Goal: Information Seeking & Learning: Learn about a topic

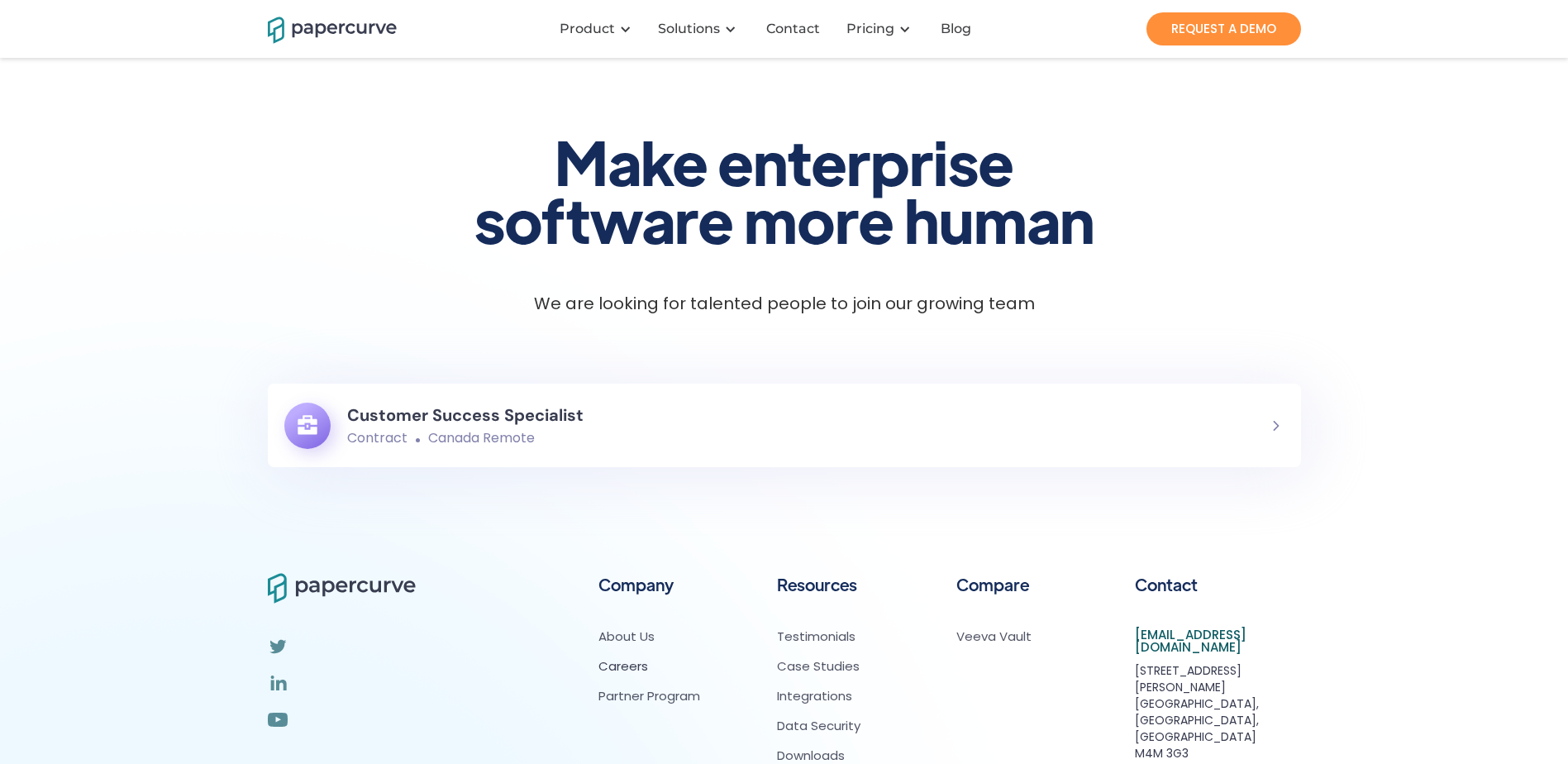
click at [394, 417] on h6 "Customer Success Specialist" at bounding box center [466, 415] width 236 height 30
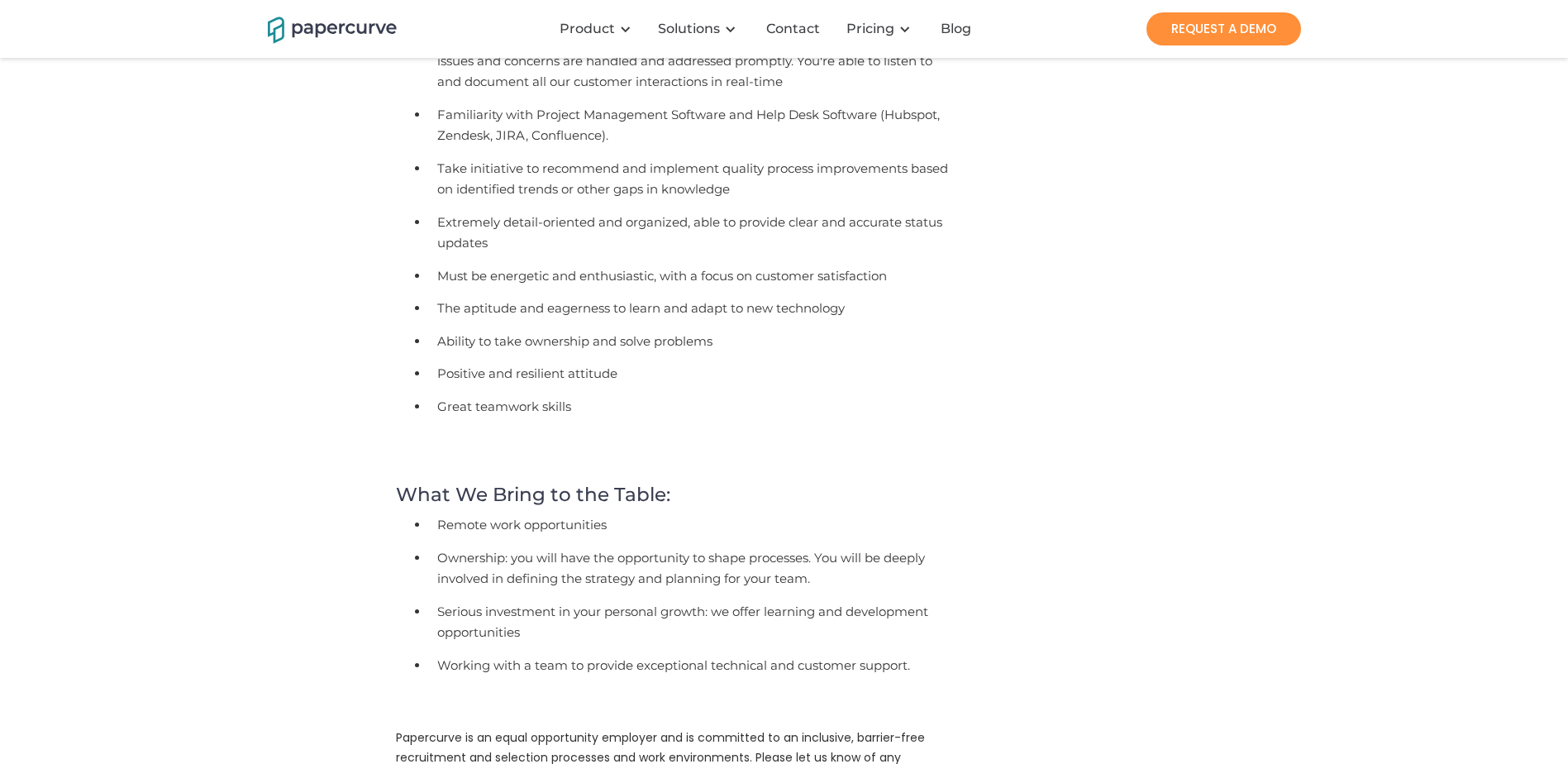
scroll to position [1405, 0]
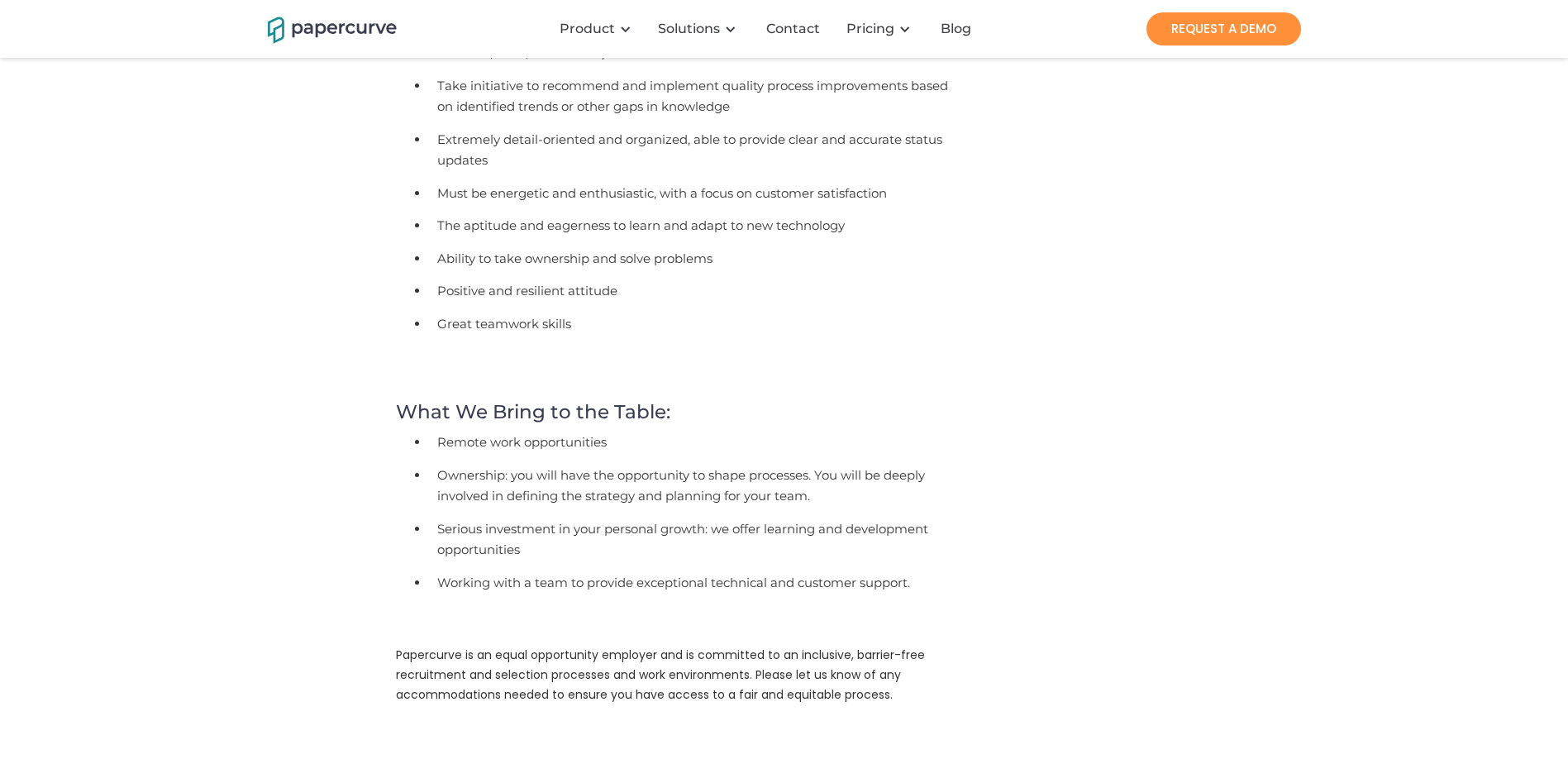
click at [631, 468] on li "Ownership: you will have the opportunity to shape processes. You will be deeply…" at bounding box center [693, 488] width 529 height 54
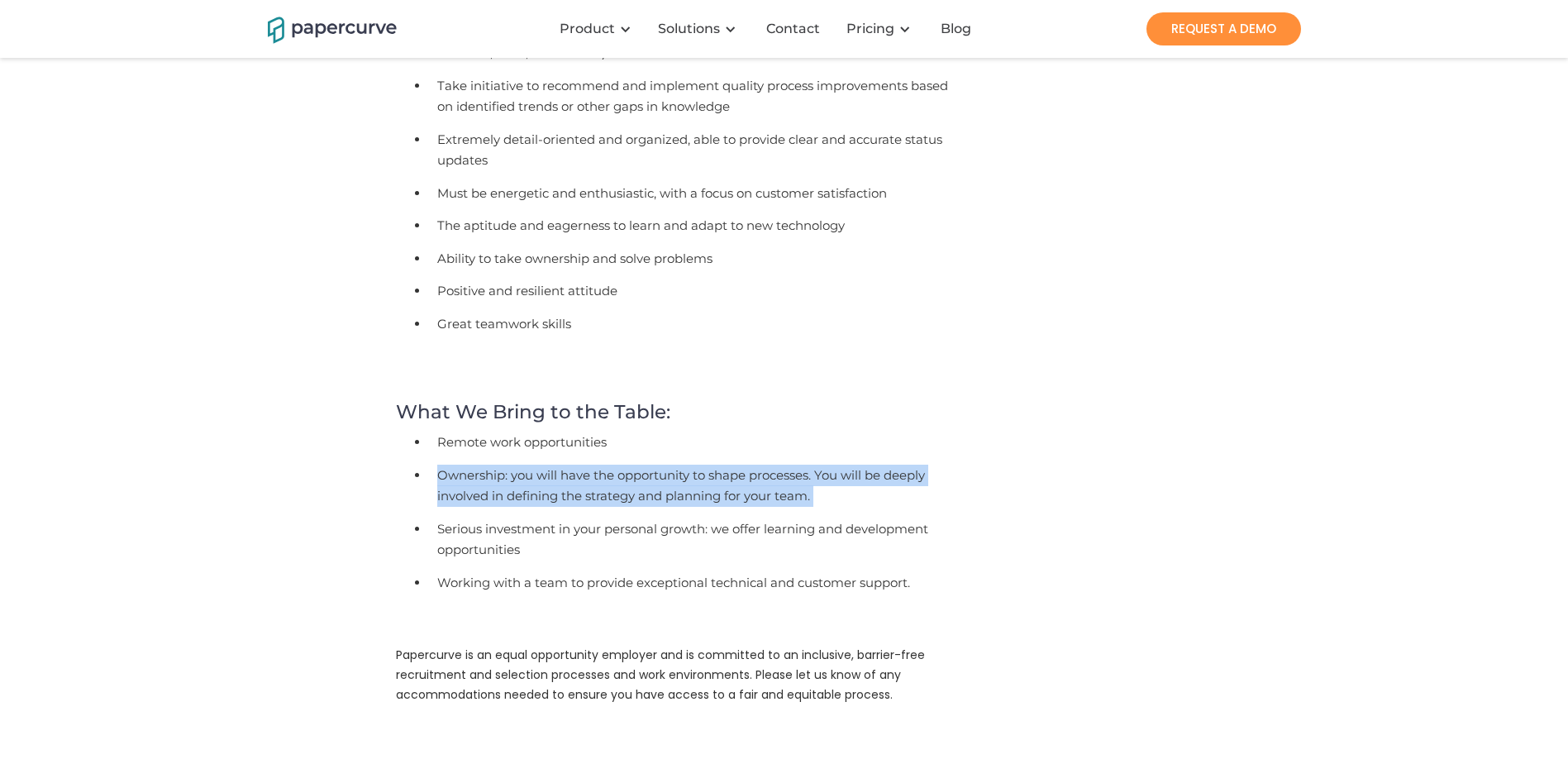
click at [631, 468] on li "Ownership: you will have the opportunity to shape processes. You will be deeply…" at bounding box center [693, 488] width 529 height 54
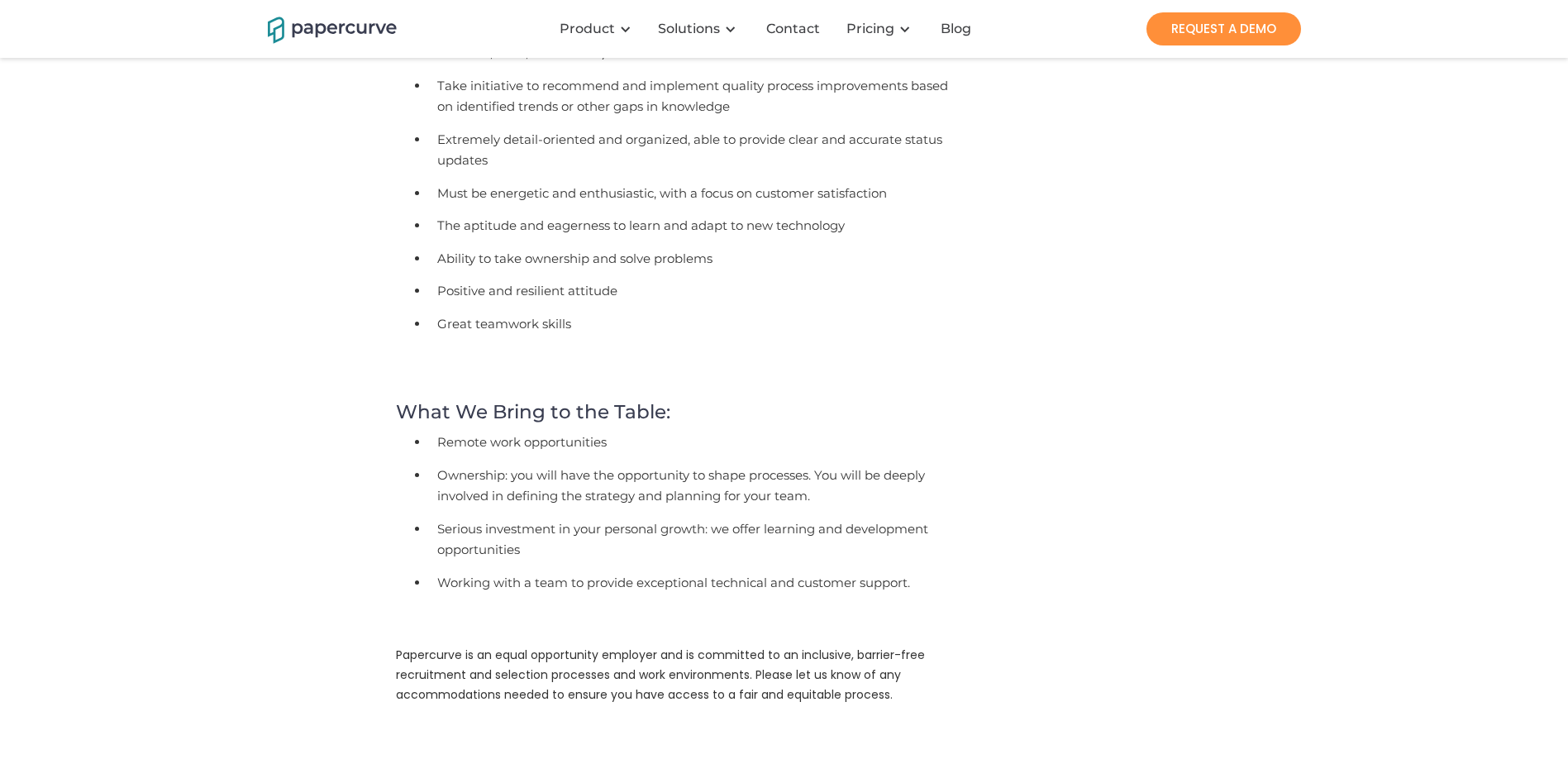
drag, startPoint x: 631, startPoint y: 468, endPoint x: 593, endPoint y: 502, distance: 51.0
click at [593, 515] on li "Serious investment in your personal growth: we offer learning and development o…" at bounding box center [693, 542] width 529 height 54
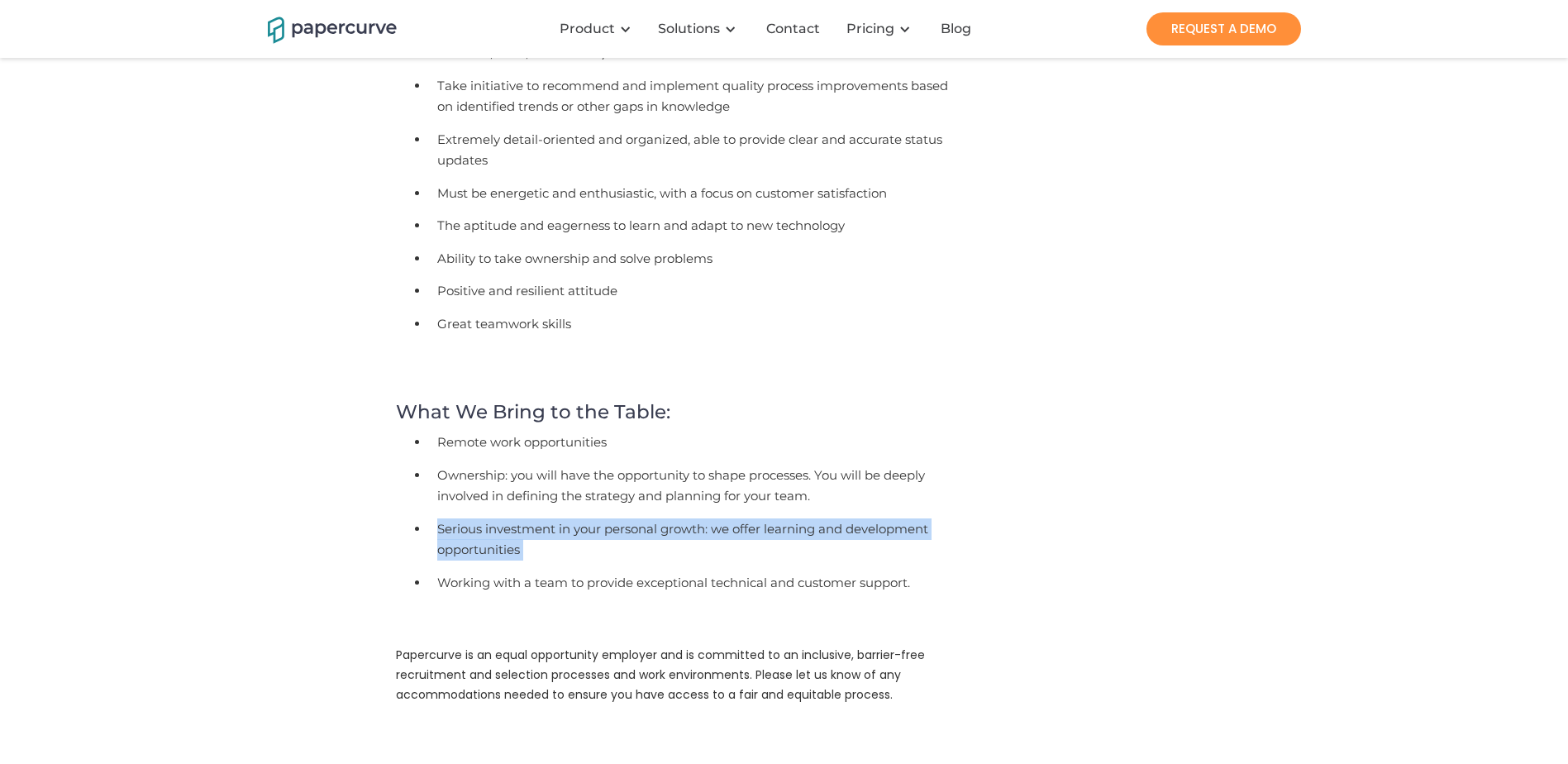
click at [593, 515] on li "Serious investment in your personal growth: we offer learning and development o…" at bounding box center [693, 542] width 529 height 54
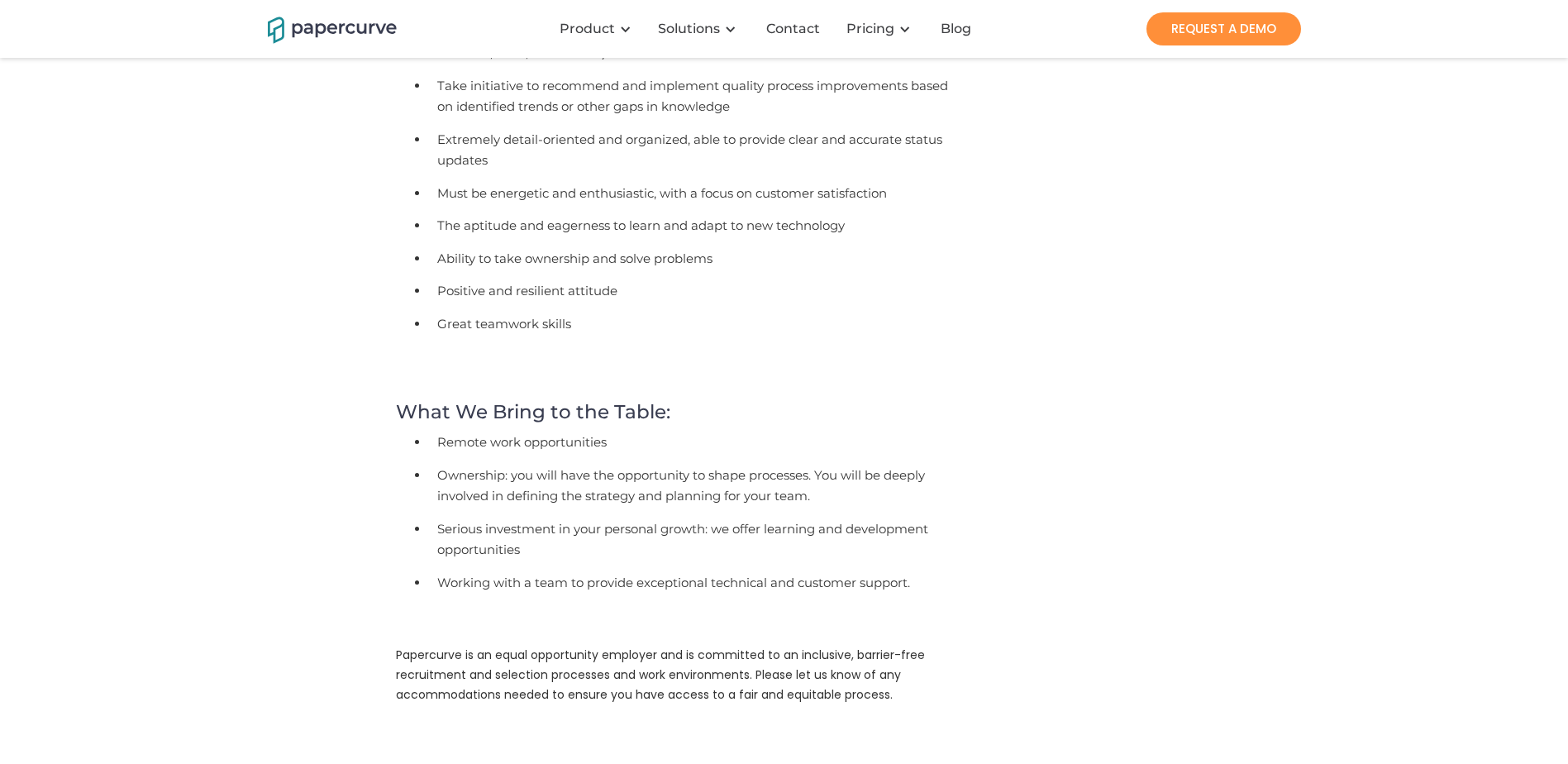
drag, startPoint x: 593, startPoint y: 502, endPoint x: 556, endPoint y: 557, distance: 66.3
click at [556, 569] on li "Working with a team to provide exceptional technical and customer support." at bounding box center [693, 585] width 529 height 33
drag, startPoint x: 556, startPoint y: 557, endPoint x: 527, endPoint y: 588, distance: 42.4
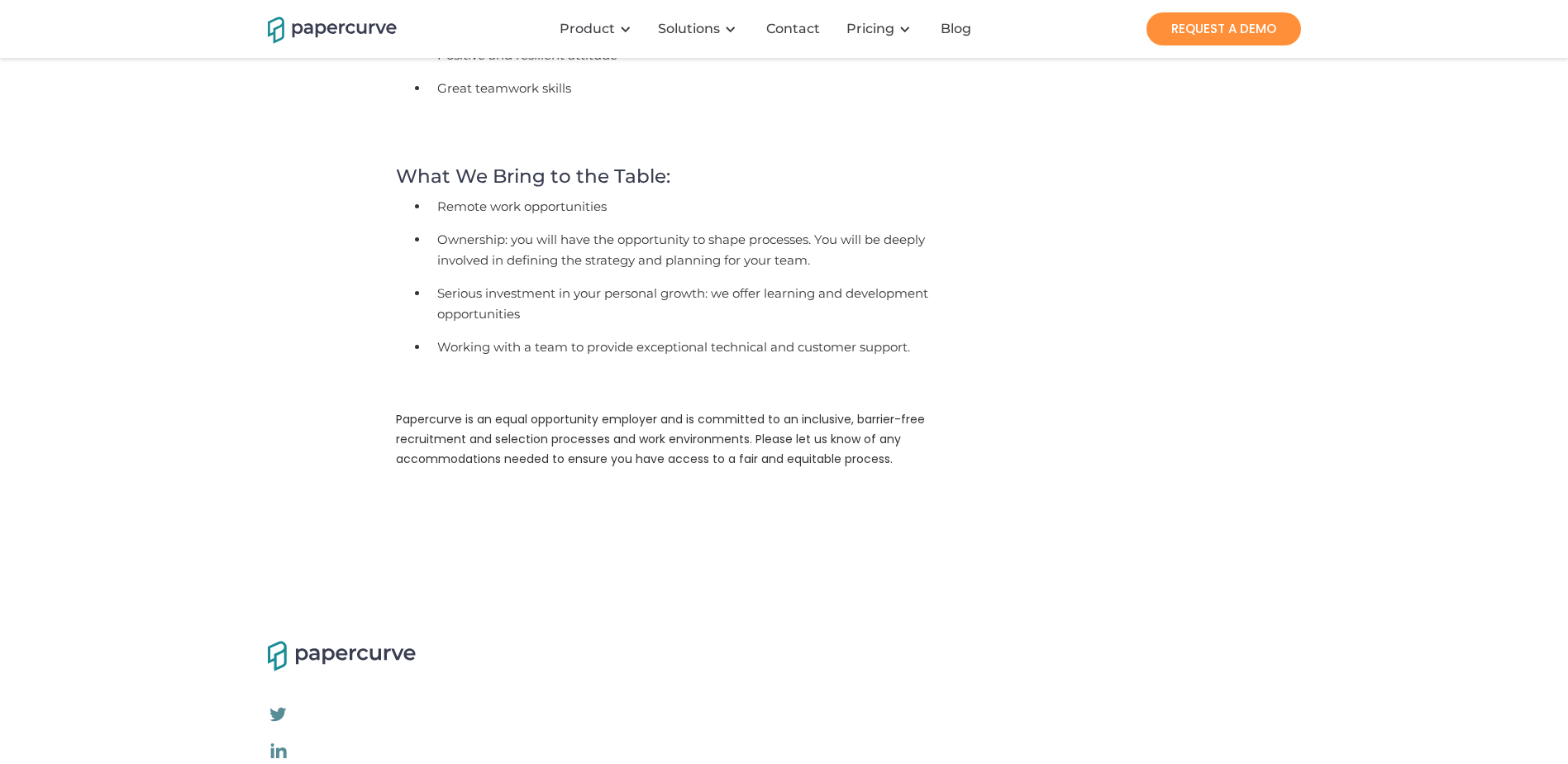
scroll to position [1653, 0]
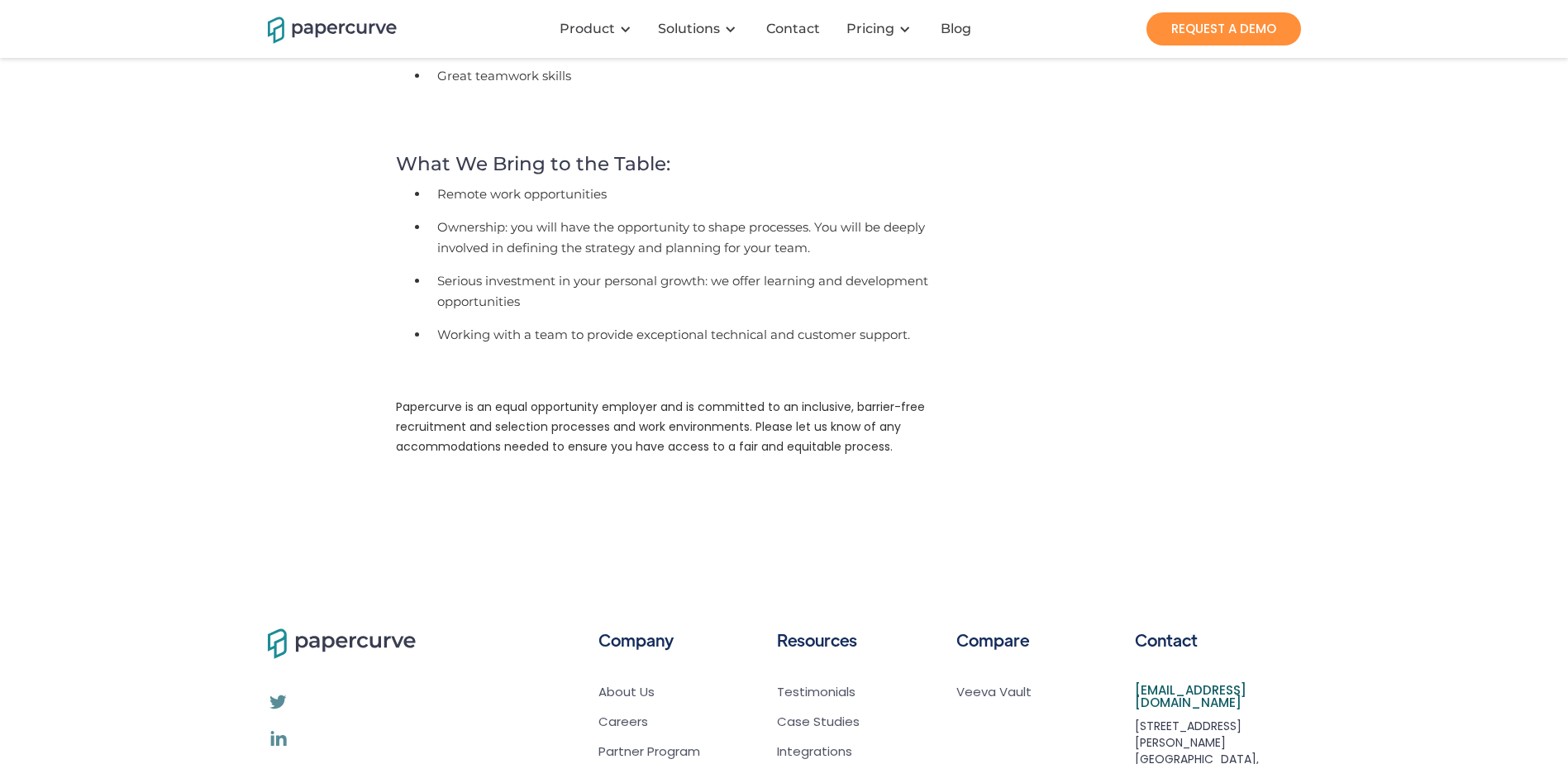
click at [652, 321] on li "Working with a team to provide exceptional technical and customer support." at bounding box center [693, 337] width 529 height 33
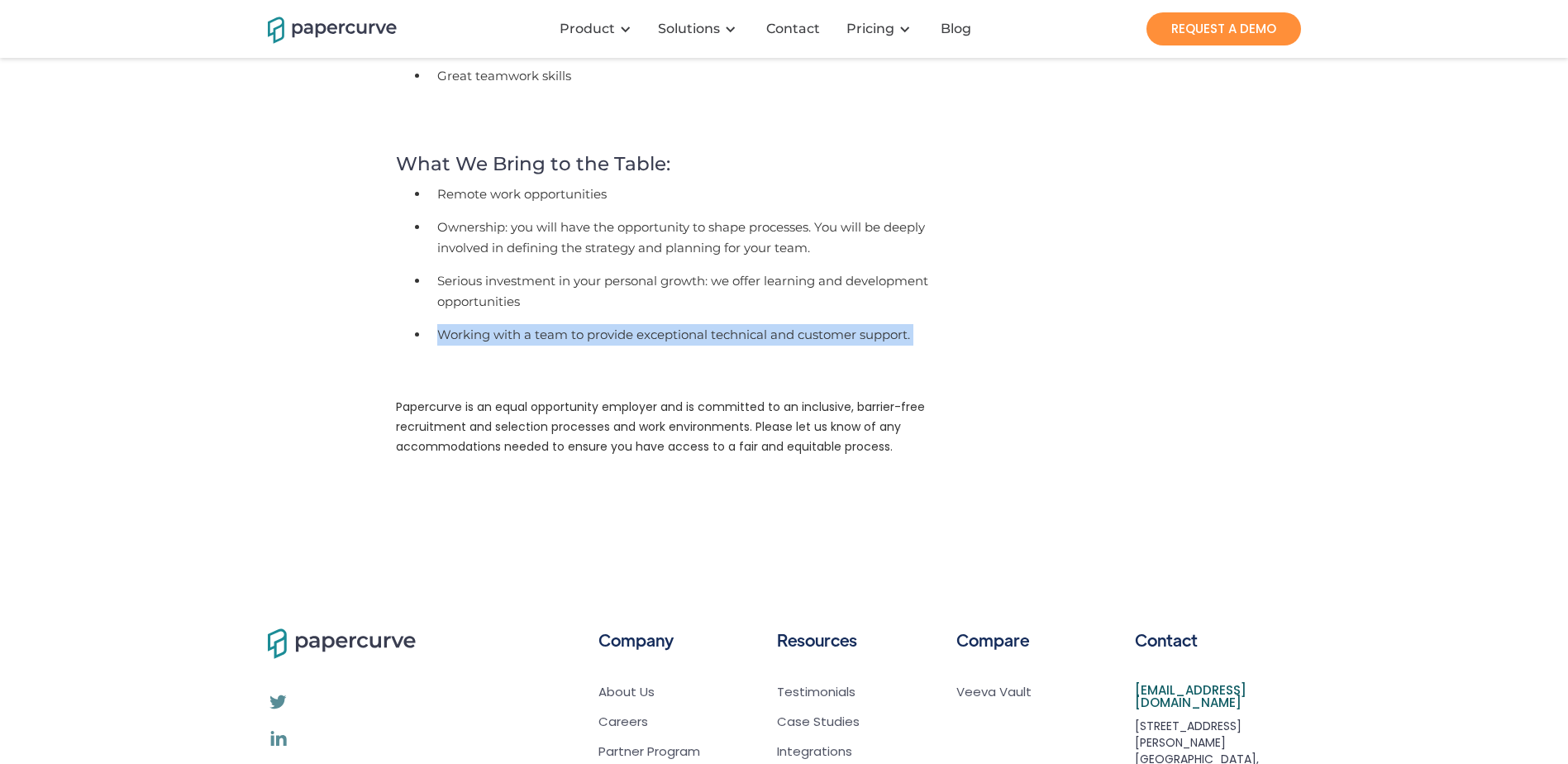
click at [652, 321] on li "Working with a team to provide exceptional technical and customer support." at bounding box center [693, 337] width 529 height 33
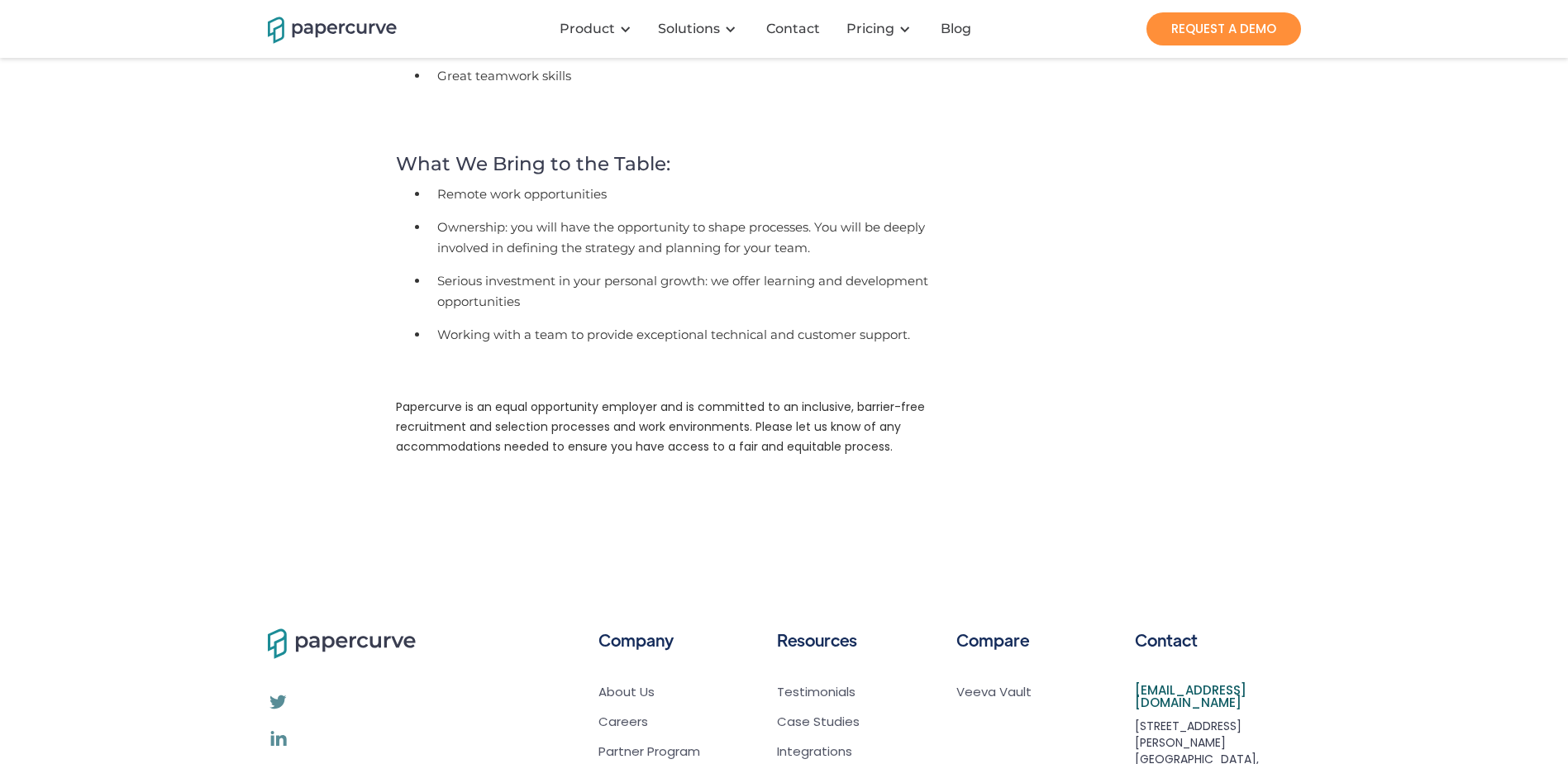
drag, startPoint x: 652, startPoint y: 318, endPoint x: 623, endPoint y: 339, distance: 35.8
click at [523, 398] on p "Papercurve is an equal opportunity employer and is committed to an inclusive, b…" at bounding box center [677, 431] width 562 height 67
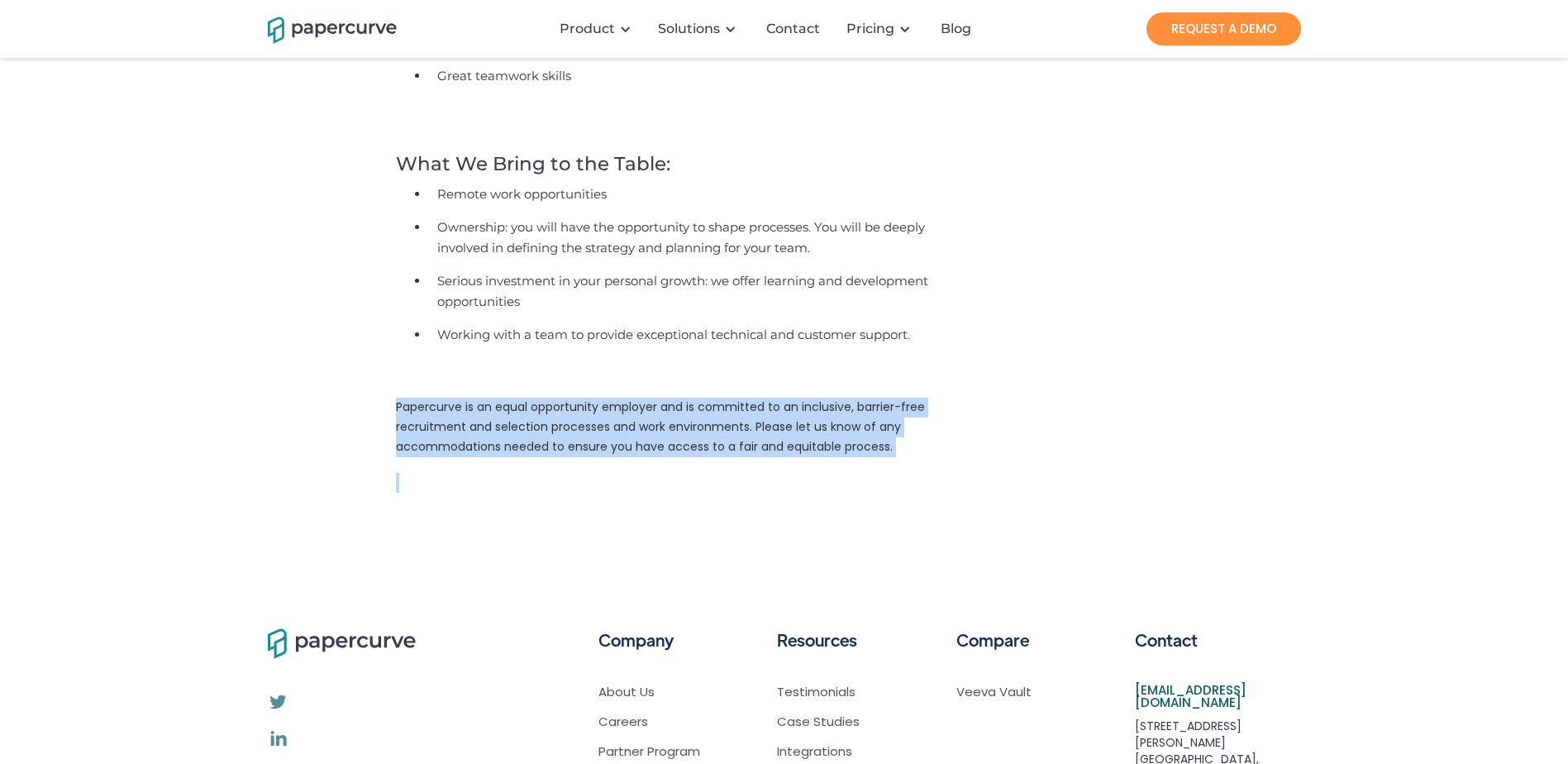
click at [523, 398] on p "Papercurve is an equal opportunity employer and is committed to an inclusive, b…" at bounding box center [677, 431] width 562 height 67
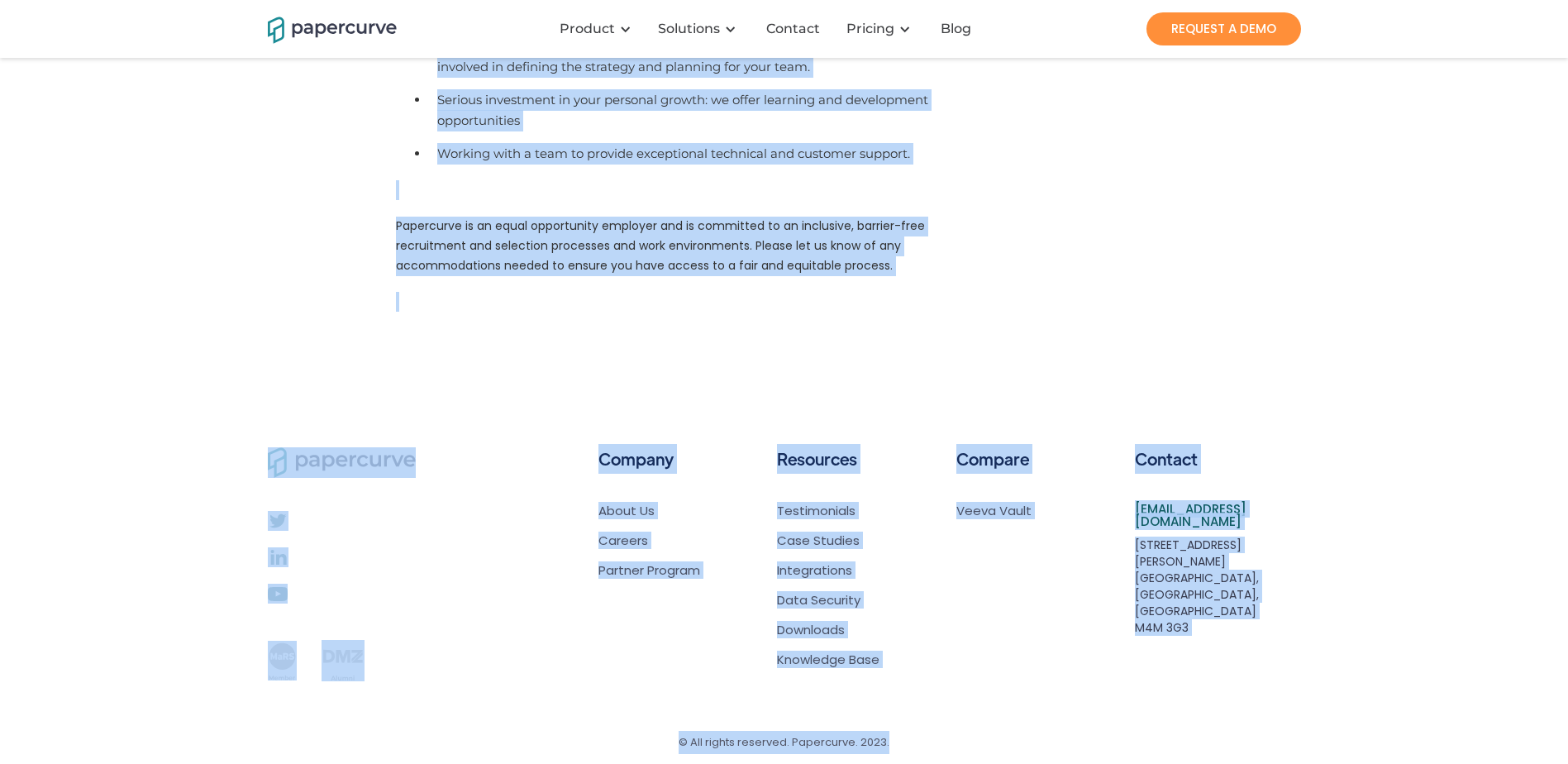
scroll to position [1838, 0]
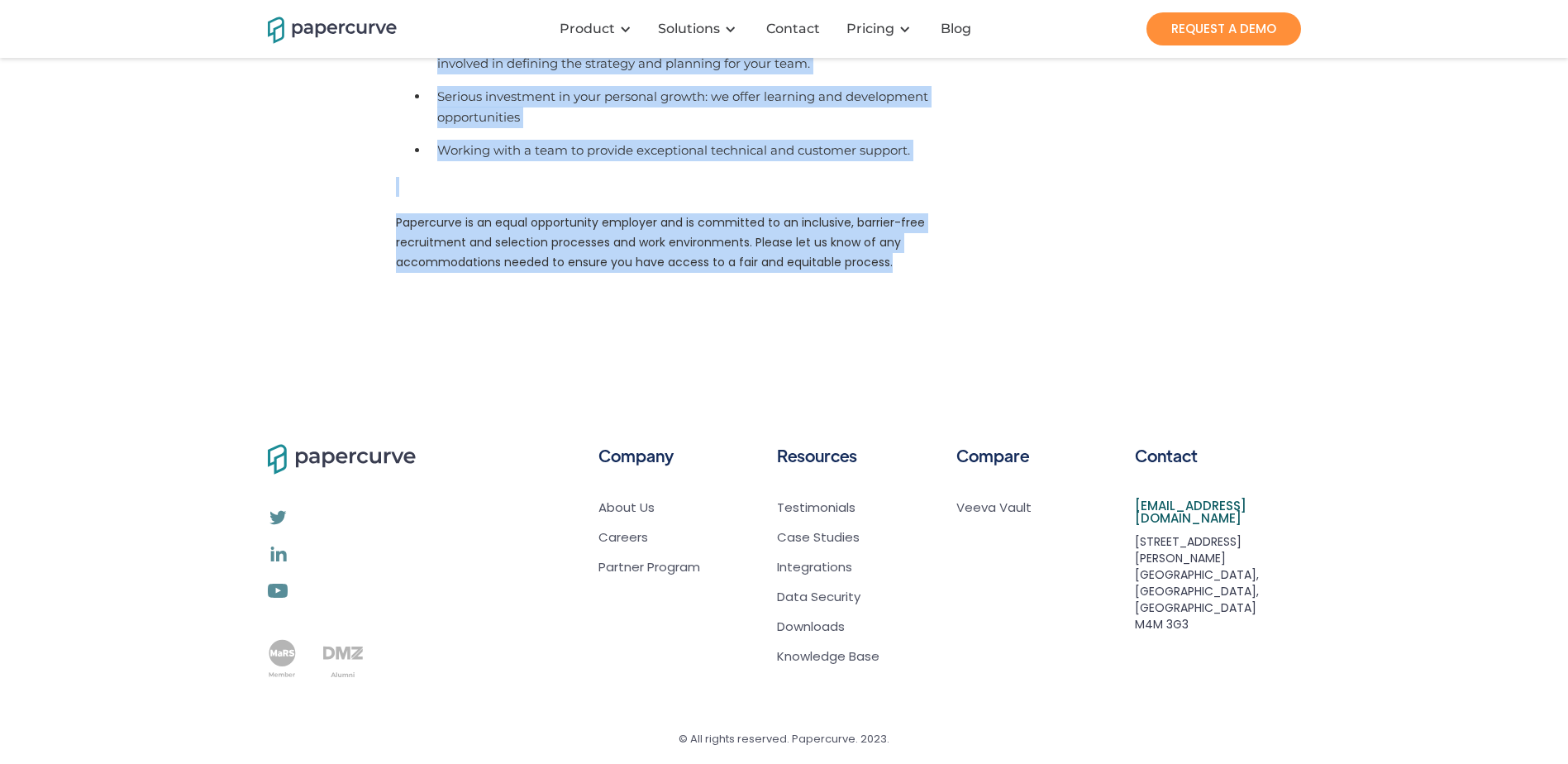
drag, startPoint x: 398, startPoint y: 139, endPoint x: 898, endPoint y: 254, distance: 513.1
drag, startPoint x: 898, startPoint y: 254, endPoint x: 855, endPoint y: 238, distance: 45.9
copy div "Customer Success Specialist Canada Remote | Contract About Us Papercurve is a c…"
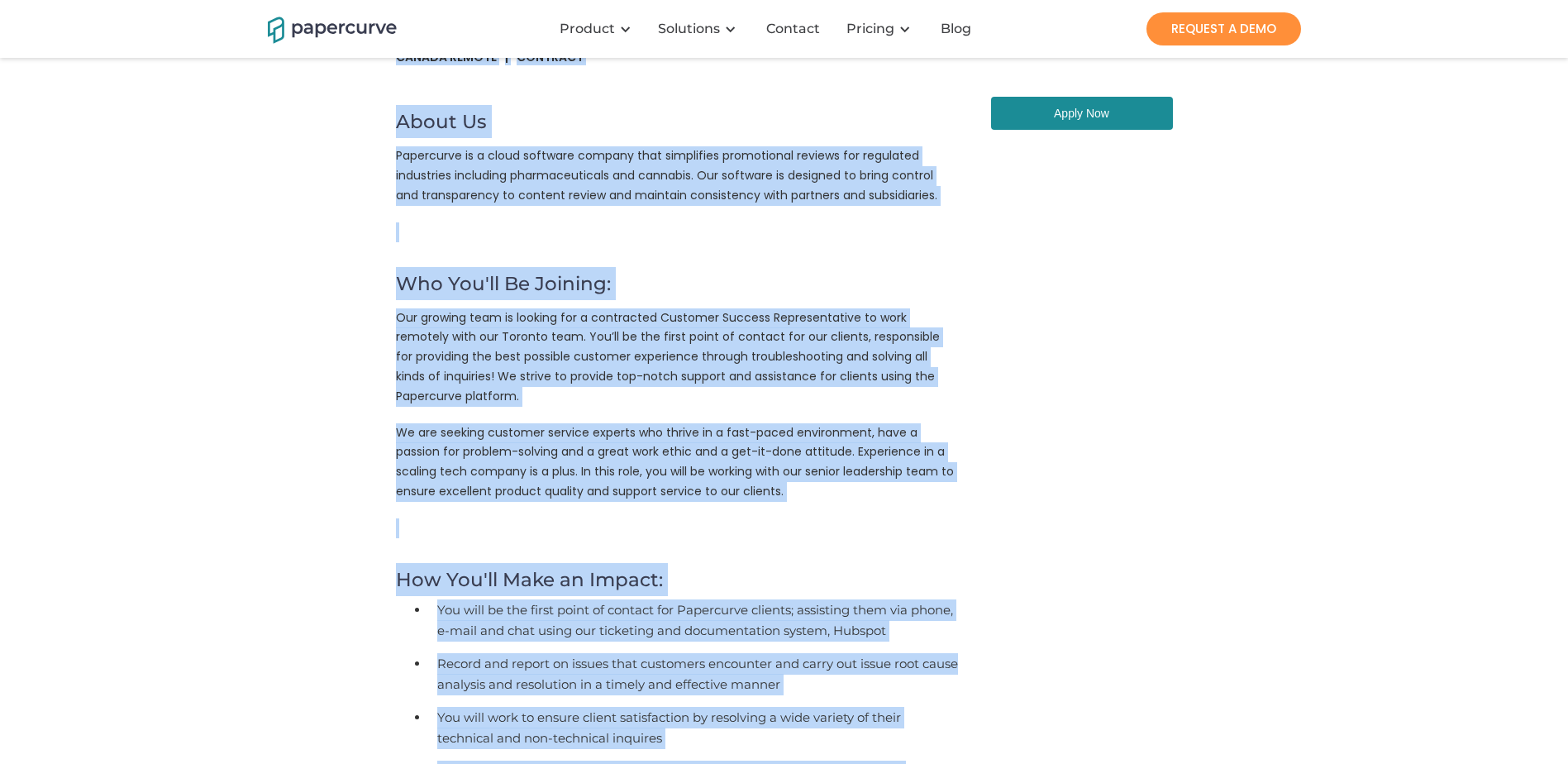
scroll to position [0, 0]
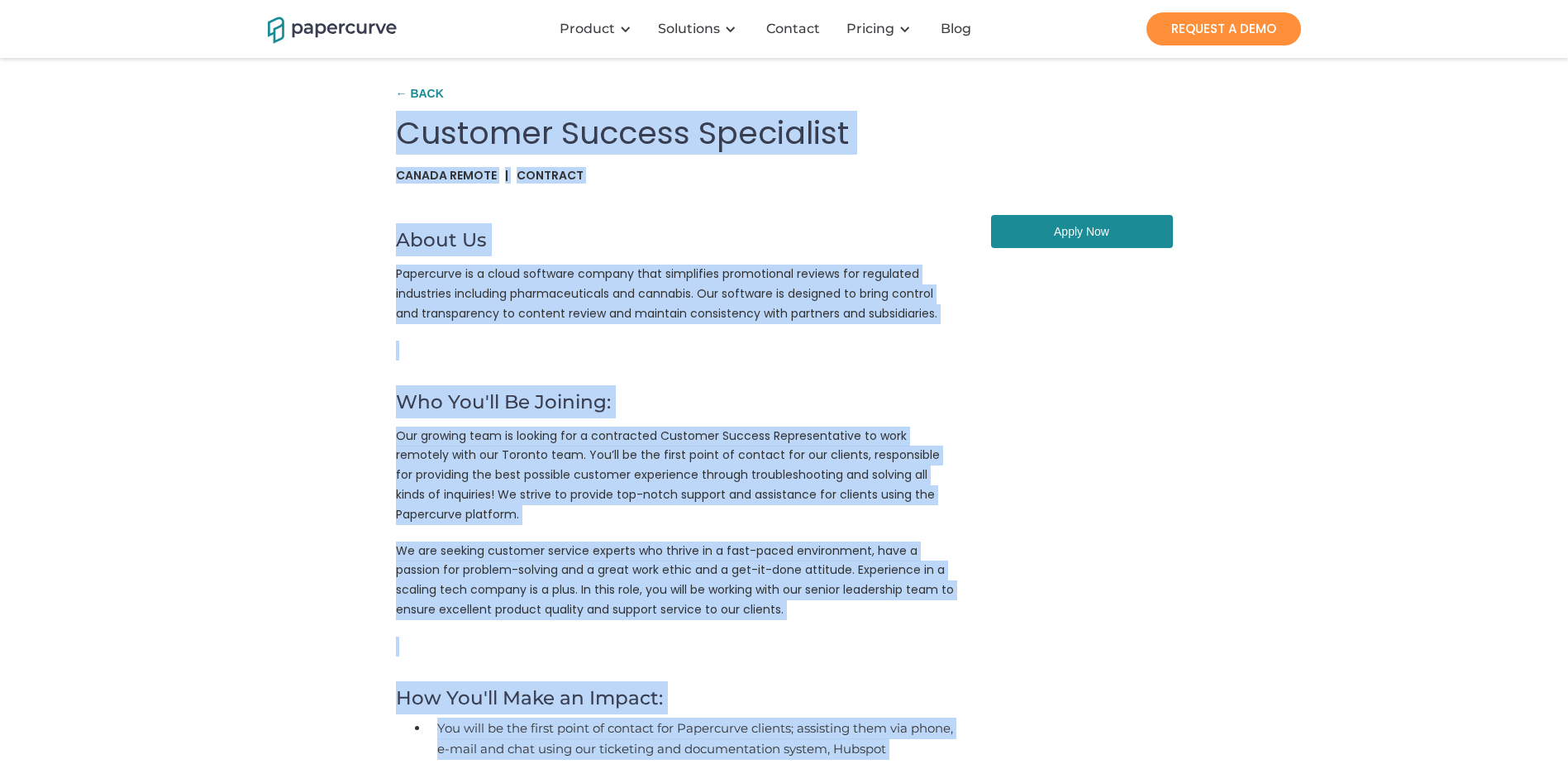
click at [607, 246] on h4 "About Us" at bounding box center [677, 236] width 562 height 41
drag, startPoint x: 1101, startPoint y: 414, endPoint x: 1133, endPoint y: 354, distance: 68.0
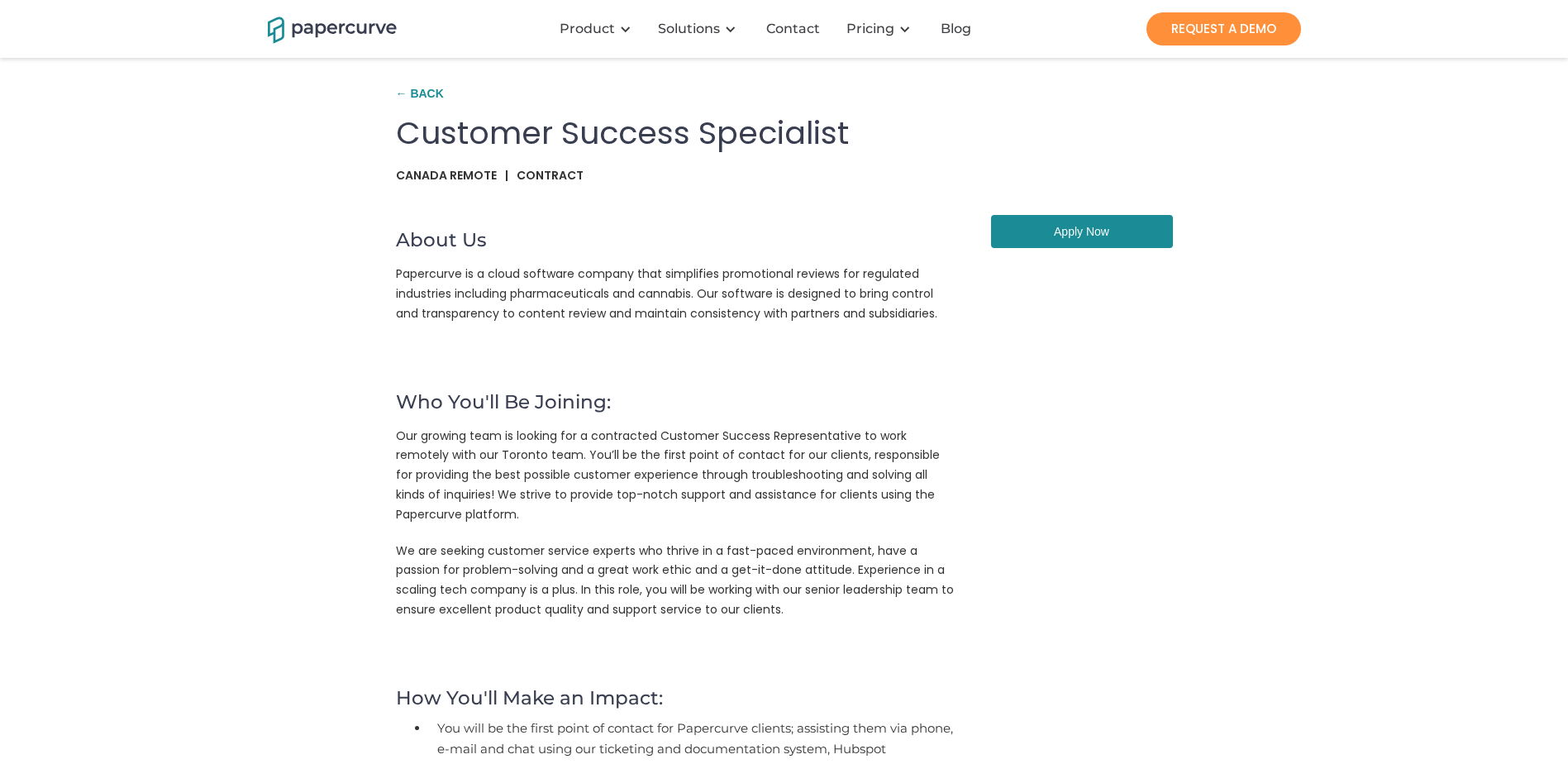
click at [530, 448] on p "Our growing team is looking for a contracted Customer Success Representative to…" at bounding box center [677, 479] width 562 height 107
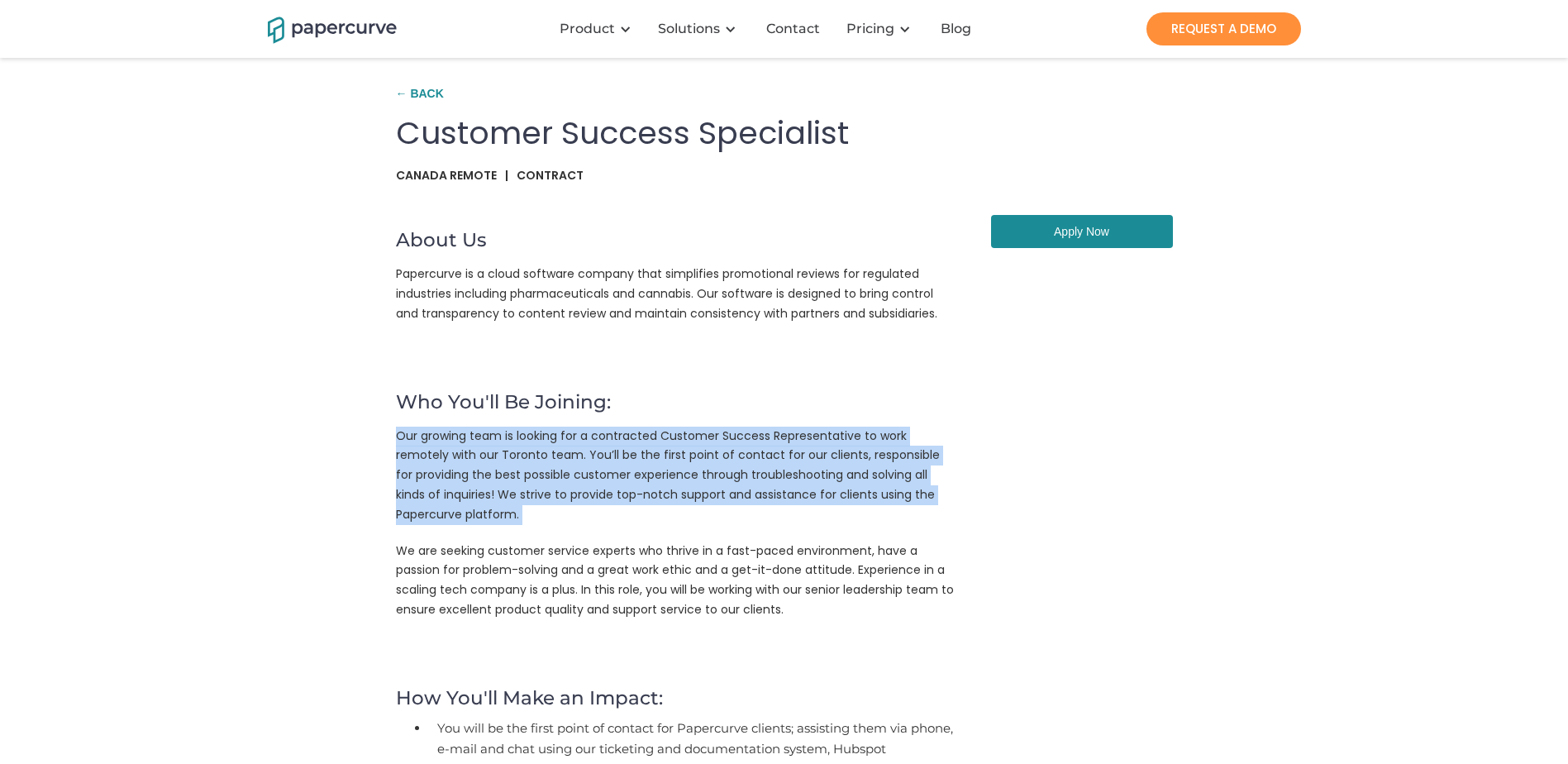
click at [530, 448] on p "Our growing team is looking for a contracted Customer Success Representative to…" at bounding box center [677, 479] width 562 height 107
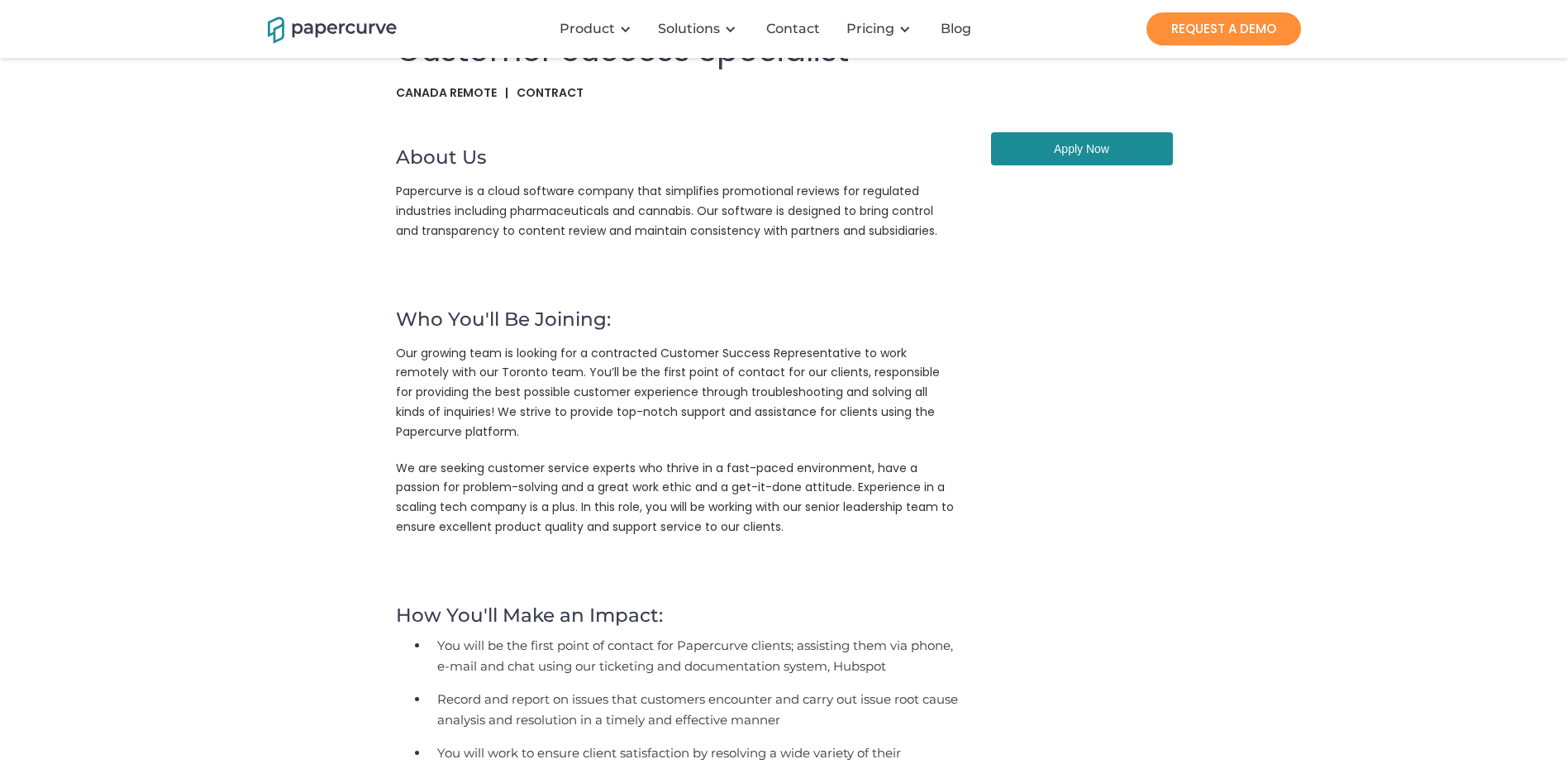
click at [746, 459] on p "We are seeking customer service experts who thrive in a fast-paced environment,…" at bounding box center [677, 502] width 562 height 87
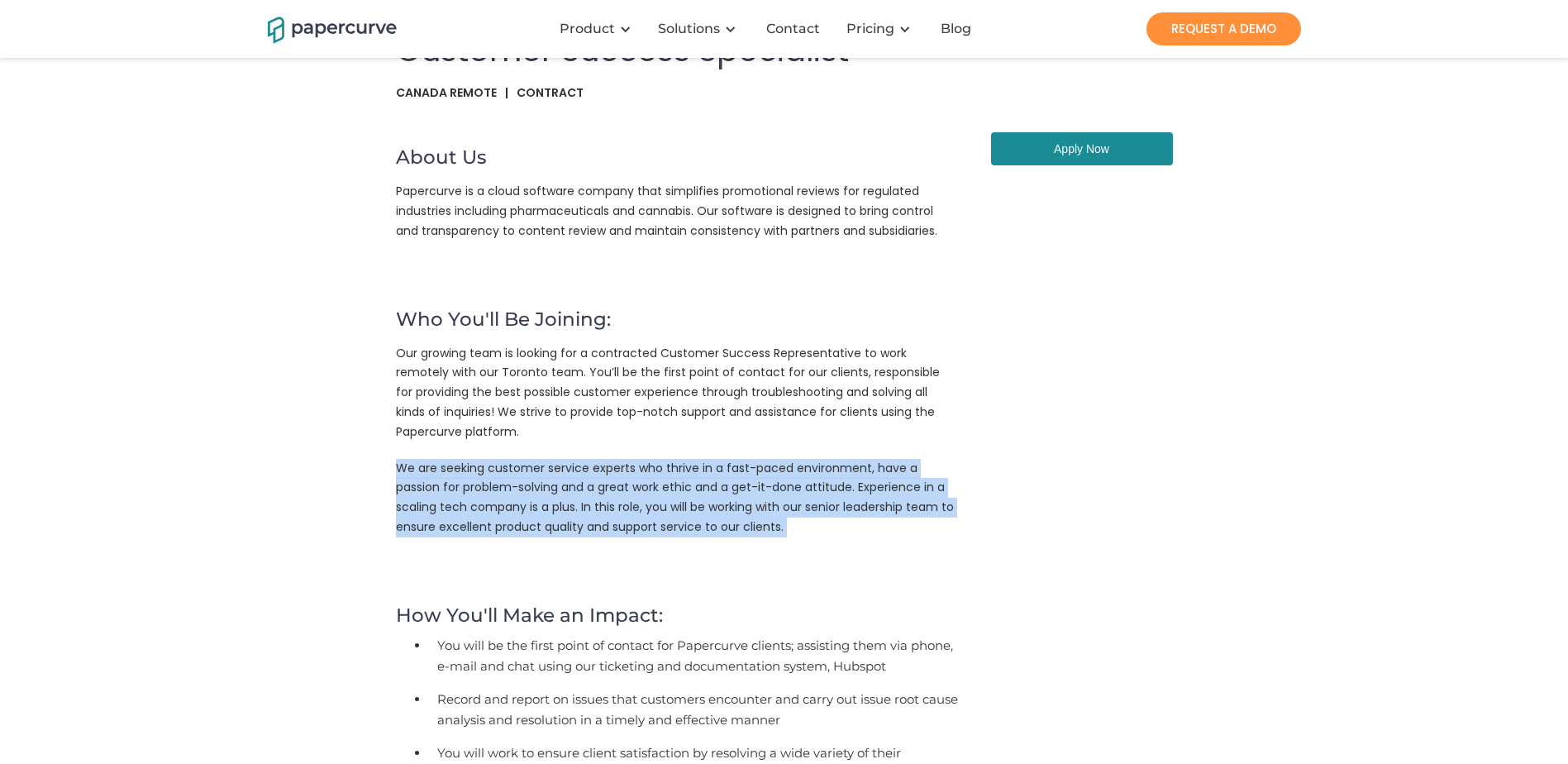
click at [746, 459] on p "We are seeking customer service experts who thrive in a fast-paced environment,…" at bounding box center [677, 502] width 562 height 87
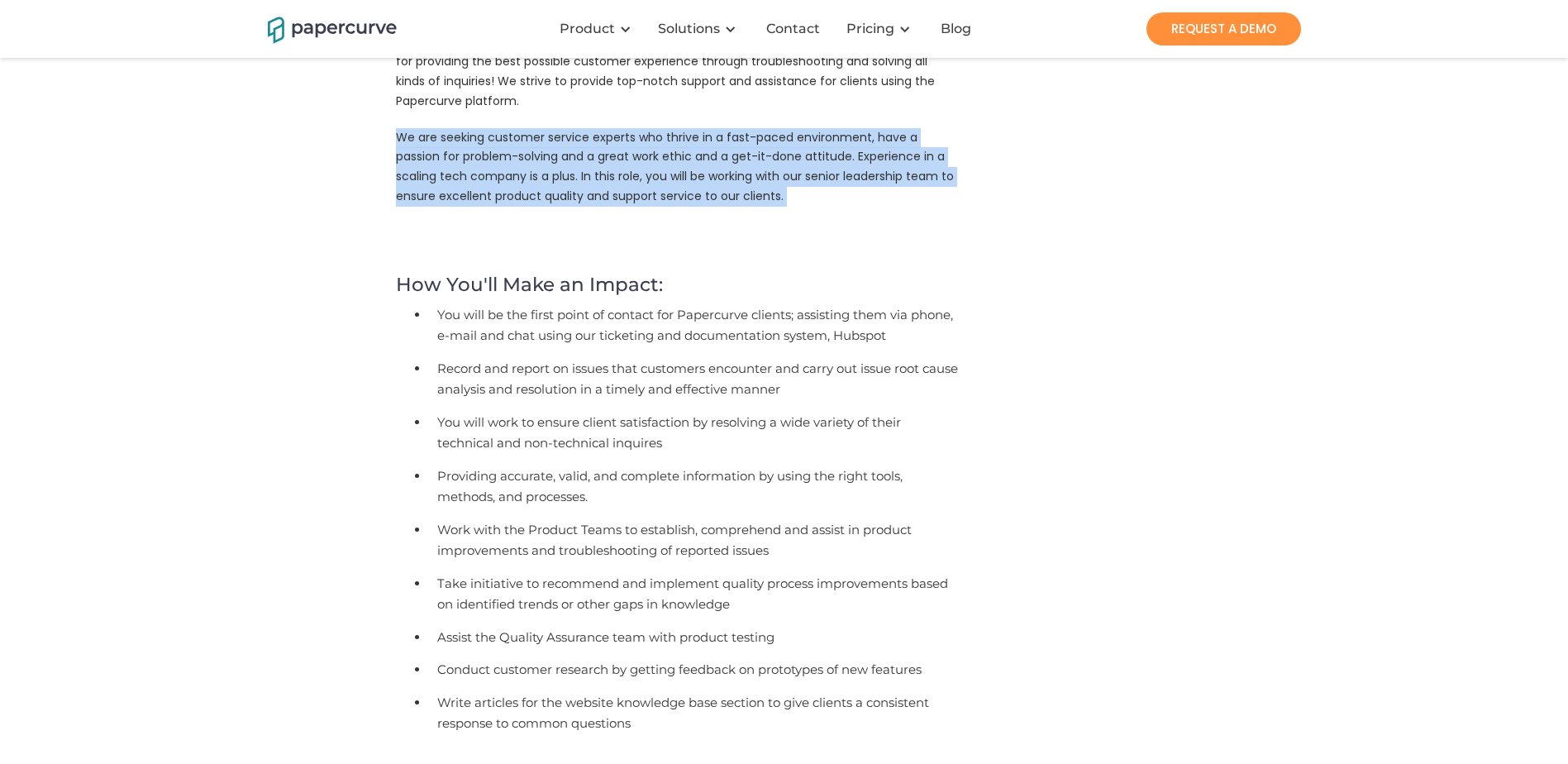
scroll to position [496, 0]
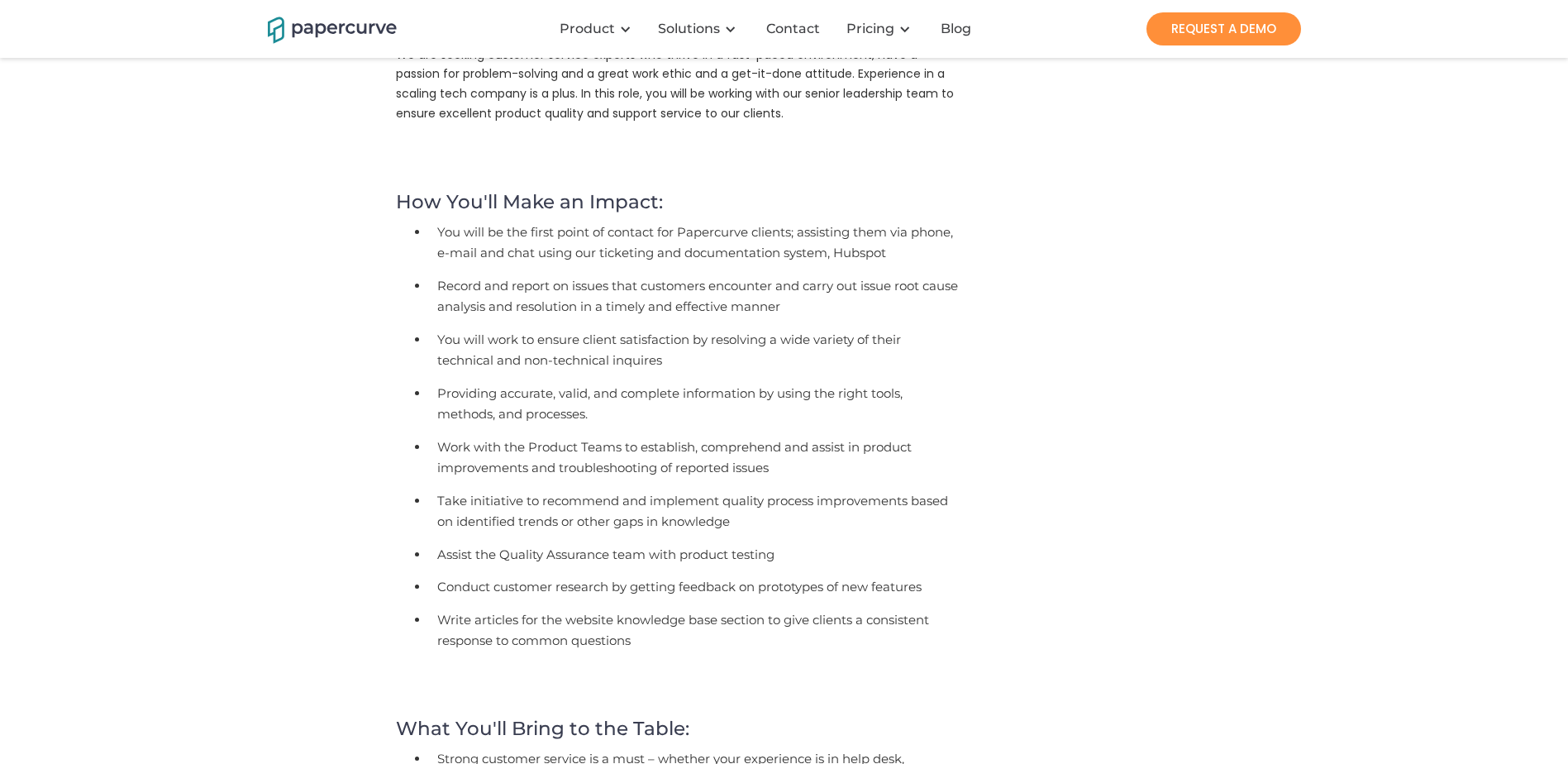
click at [616, 487] on li "Take initiative to recommend and implement quality process improvements based o…" at bounding box center [693, 514] width 529 height 54
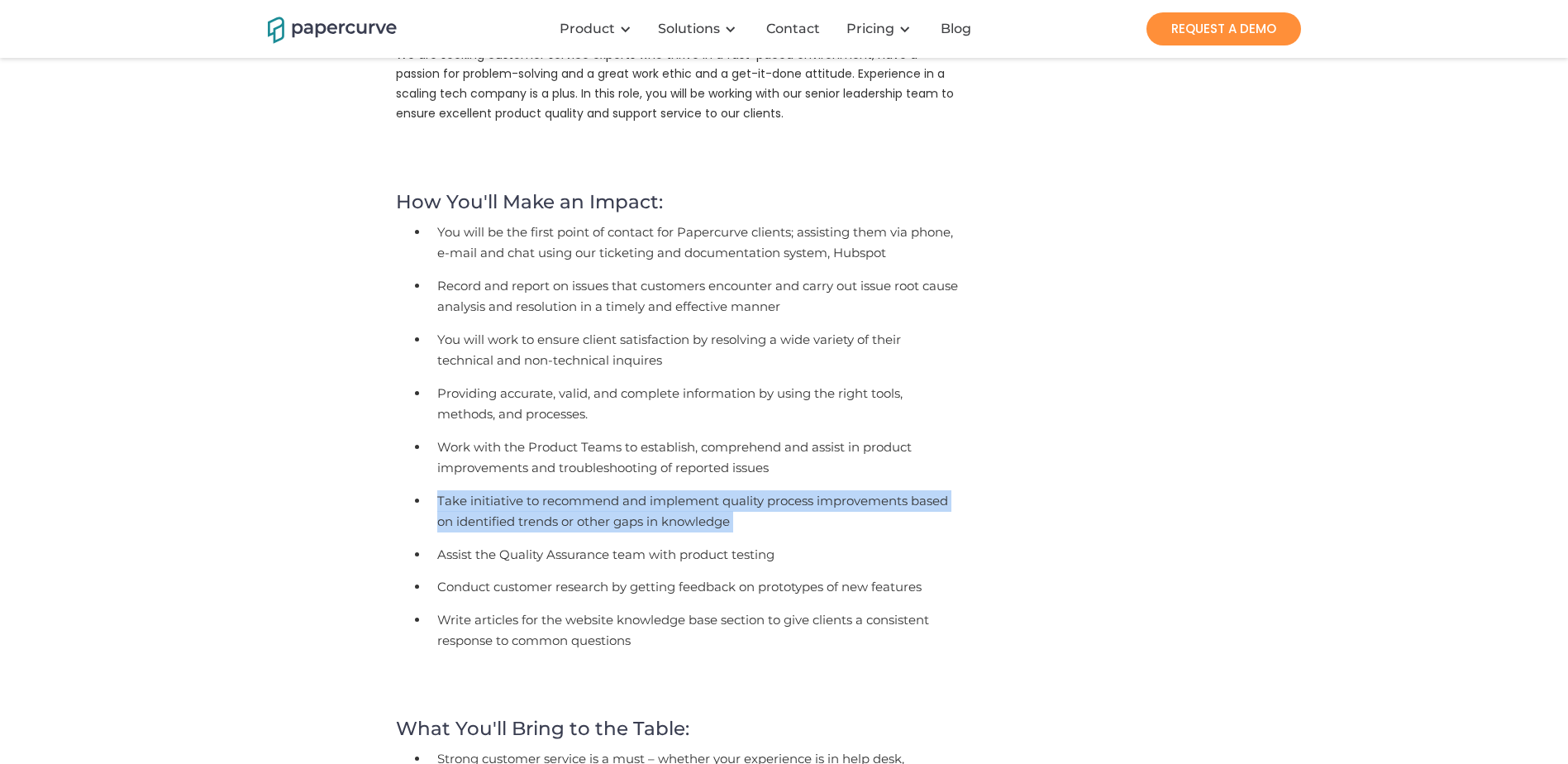
click at [616, 487] on li "Take initiative to recommend and implement quality process improvements based o…" at bounding box center [693, 514] width 529 height 54
click at [829, 494] on li "Take initiative to recommend and implement quality process improvements based o…" at bounding box center [693, 514] width 529 height 54
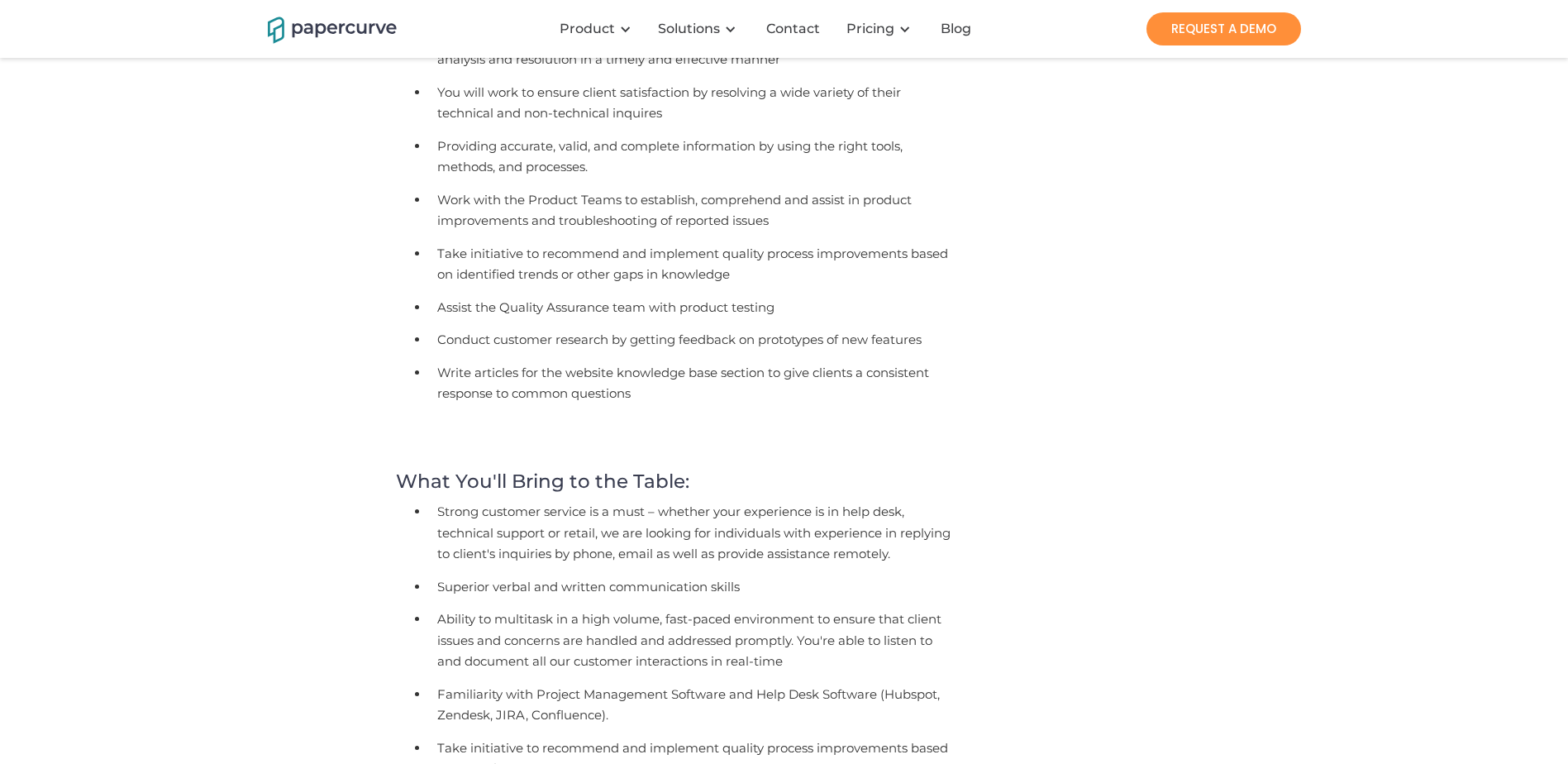
scroll to position [744, 0]
click at [655, 330] on li "Conduct customer research by getting feedback on prototypes of new features" at bounding box center [693, 341] width 529 height 33
drag, startPoint x: 655, startPoint y: 330, endPoint x: 607, endPoint y: 354, distance: 53.7
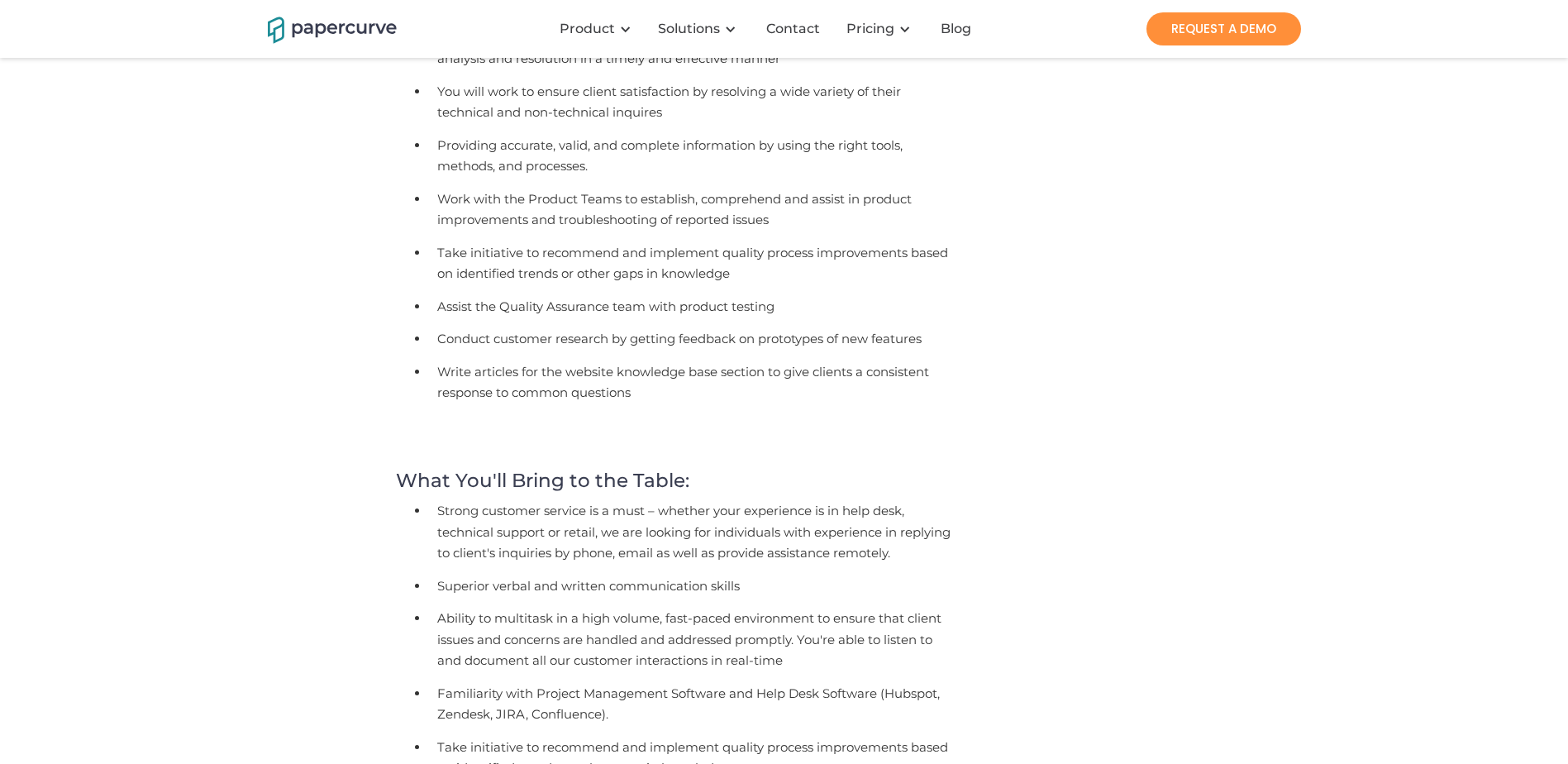
click at [607, 358] on li "Write articles for the website knowledge base section to give clients a consist…" at bounding box center [693, 385] width 529 height 54
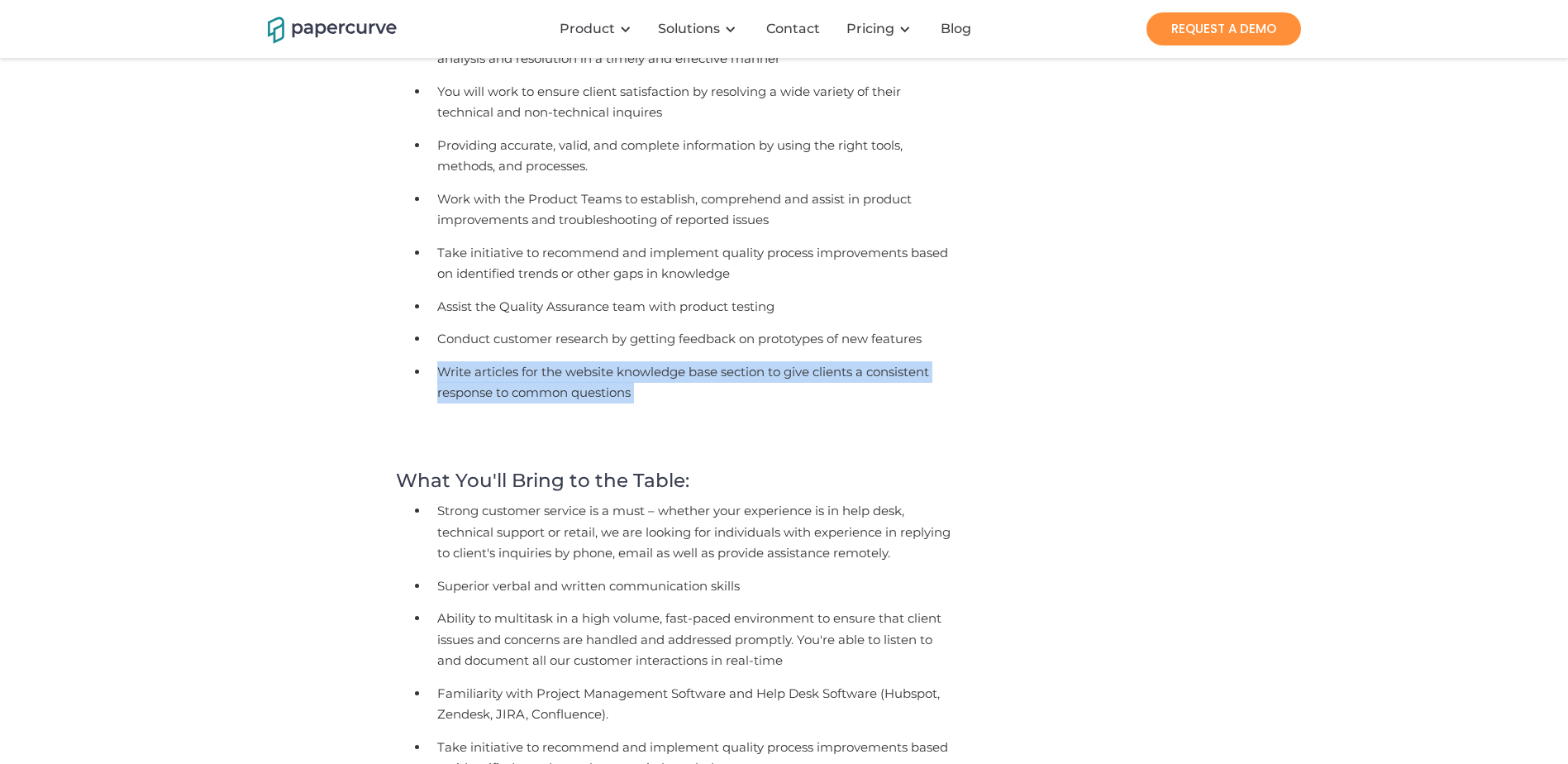
click at [607, 358] on li "Write articles for the website knowledge base section to give clients a consist…" at bounding box center [693, 385] width 529 height 54
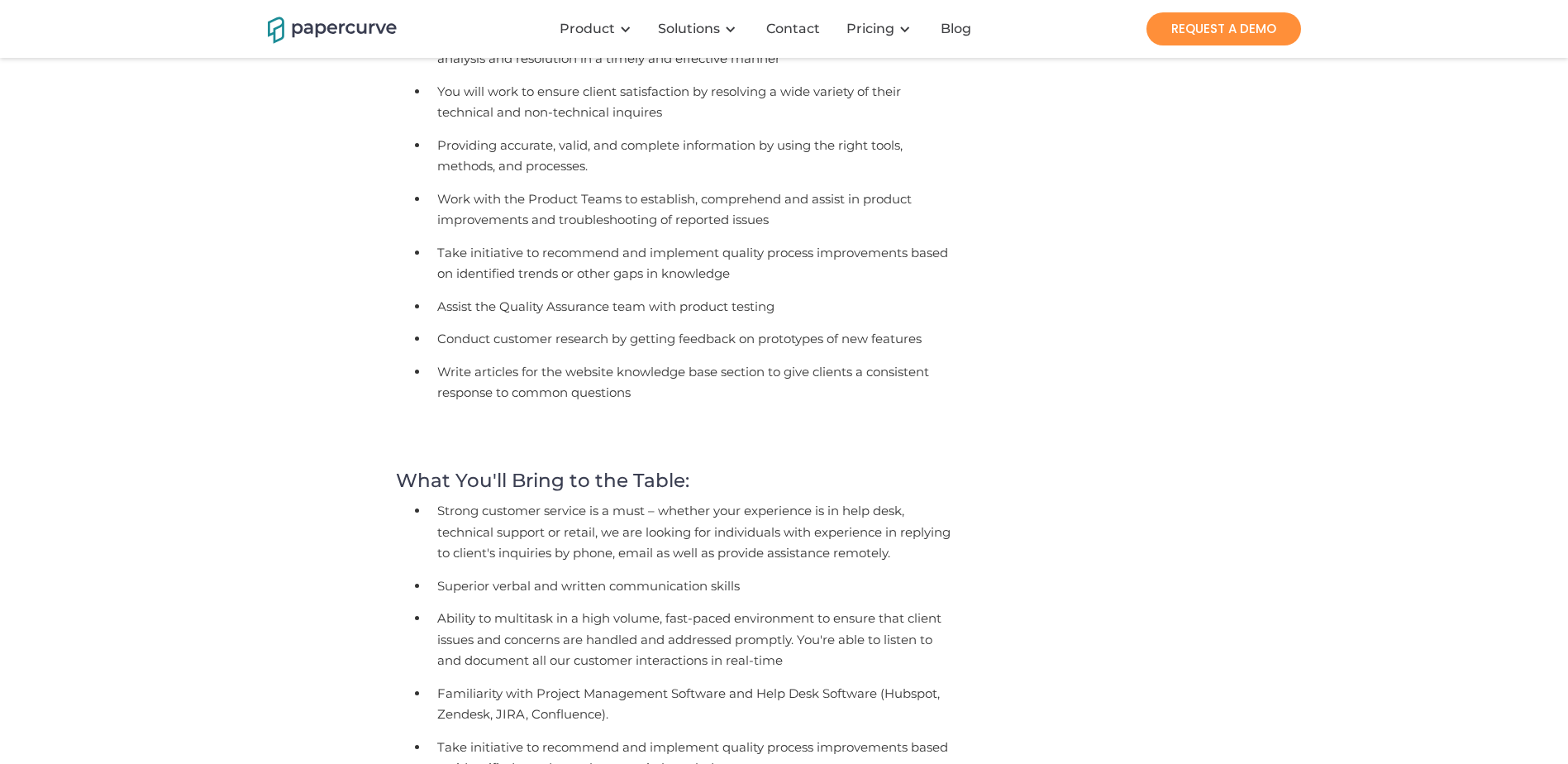
drag, startPoint x: 607, startPoint y: 354, endPoint x: 685, endPoint y: 416, distance: 99.6
click at [685, 420] on p "‍" at bounding box center [677, 434] width 562 height 28
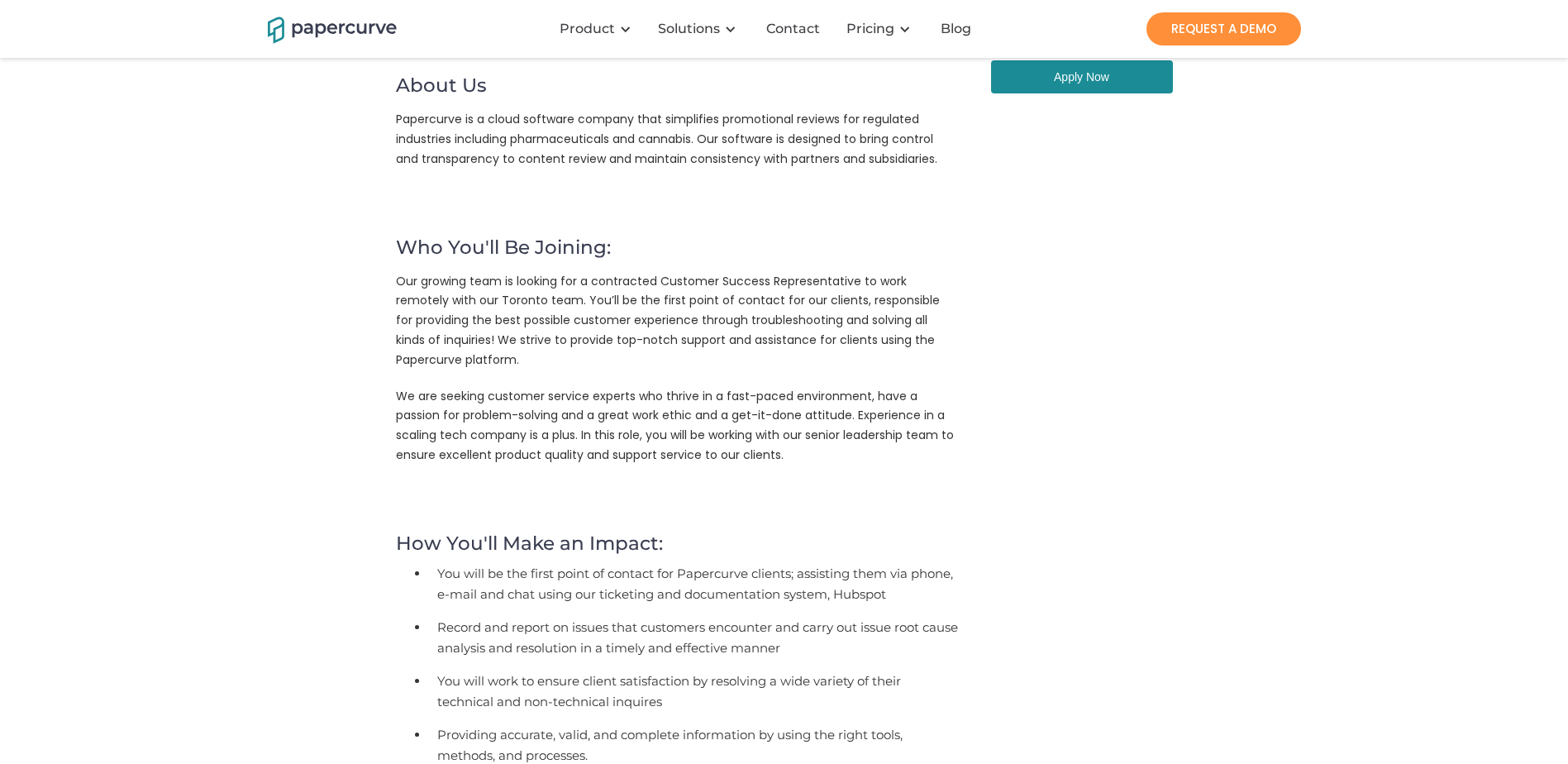
scroll to position [49, 0]
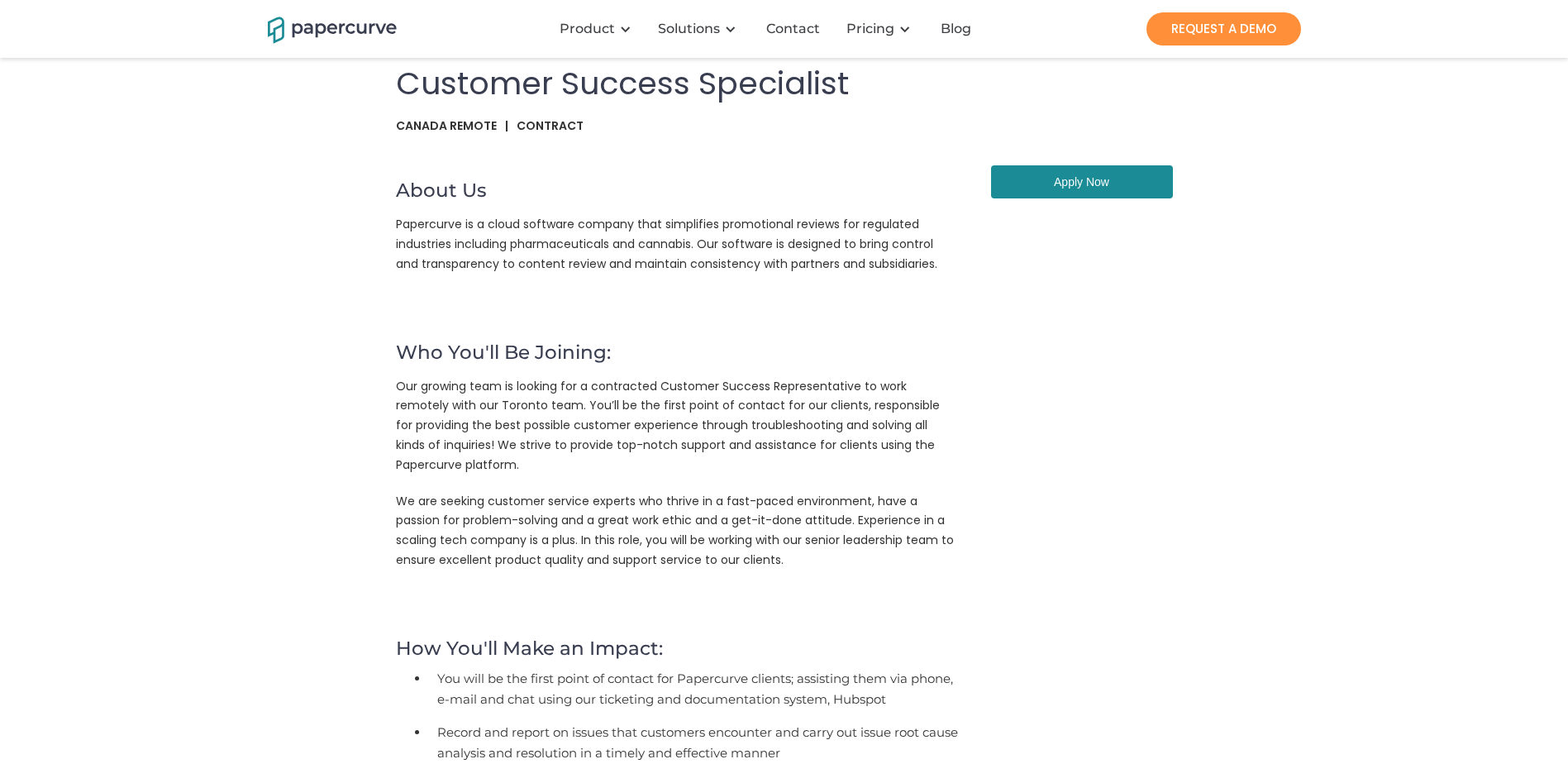
drag, startPoint x: 947, startPoint y: 556, endPoint x: 374, endPoint y: 86, distance: 741.1
copy div "Customer Success Specialist Canada Remote | Contract About Us Papercurve is a c…"
